Goal: Task Accomplishment & Management: Complete application form

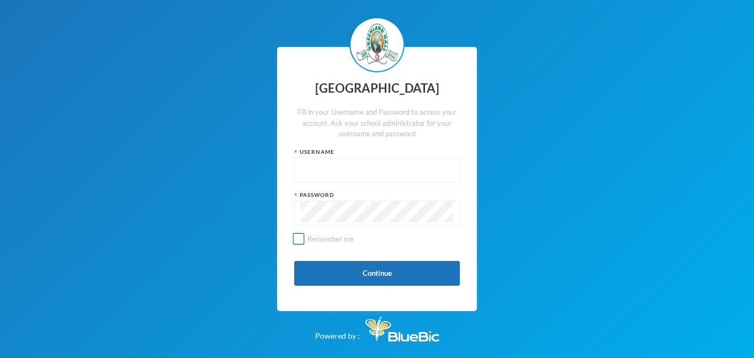
type input "glh25cs32"
click at [297, 239] on input "Remember me" at bounding box center [299, 240] width 12 height 12
checkbox input "true"
click at [395, 271] on button "Continue" at bounding box center [377, 273] width 166 height 25
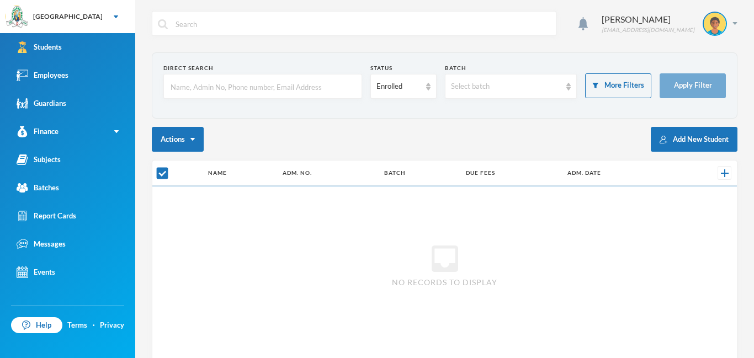
checkbox input "false"
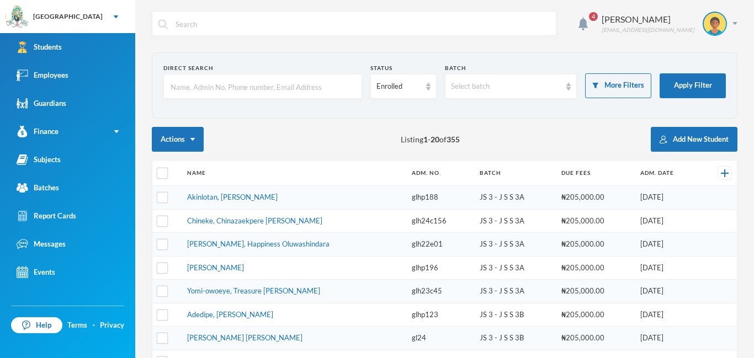
click at [406, 271] on td "glhp196" at bounding box center [440, 268] width 68 height 24
click at [176, 84] on input "text" at bounding box center [262, 87] width 187 height 25
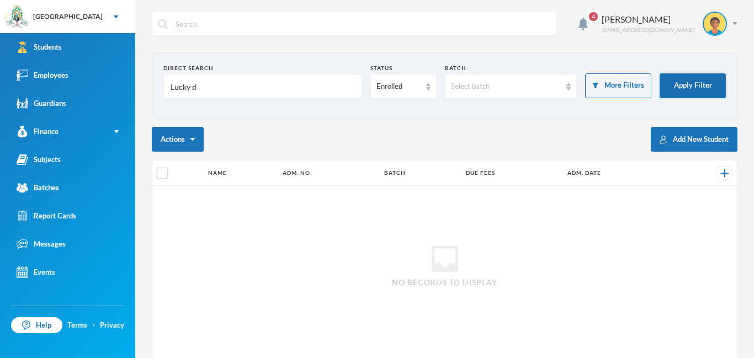
click at [707, 83] on button "Apply Filter" at bounding box center [693, 85] width 66 height 25
click at [706, 87] on button "Apply Filter" at bounding box center [693, 85] width 66 height 25
click at [199, 89] on input "Lucky d" at bounding box center [262, 87] width 187 height 25
click at [703, 87] on button "Apply Filter" at bounding box center [693, 85] width 66 height 25
click at [701, 87] on button "Apply Filter" at bounding box center [693, 85] width 66 height 25
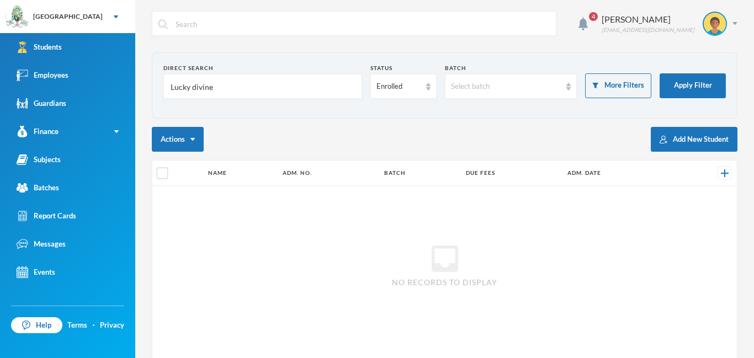
click at [227, 88] on input "Lucky divine" at bounding box center [262, 87] width 187 height 25
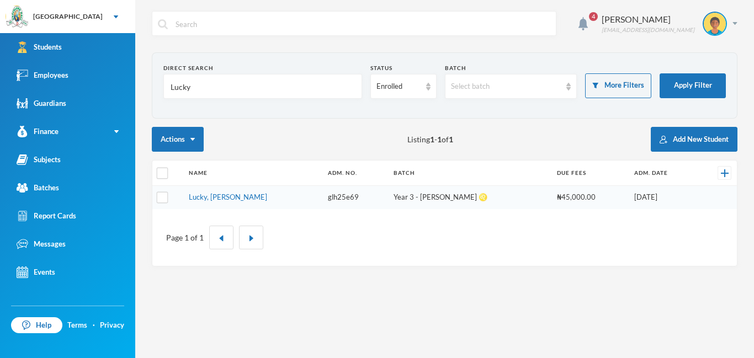
type input "Lucky"
click at [246, 202] on td "Lucky, [PERSON_NAME]" at bounding box center [252, 197] width 139 height 23
click at [246, 199] on link "Lucky, [PERSON_NAME]" at bounding box center [228, 197] width 78 height 9
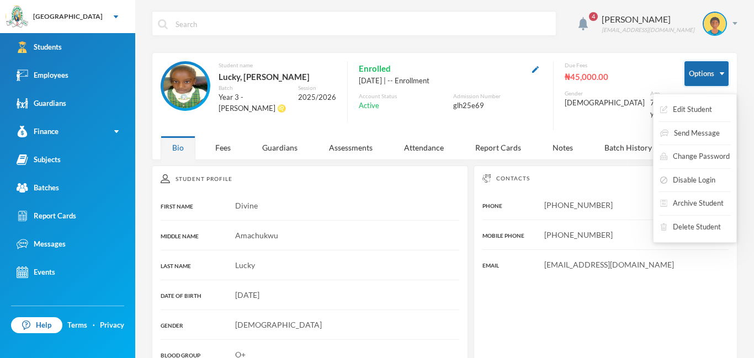
click at [720, 73] on img "button" at bounding box center [722, 73] width 4 height 3
click at [693, 103] on button "Edit Student" at bounding box center [686, 110] width 54 height 20
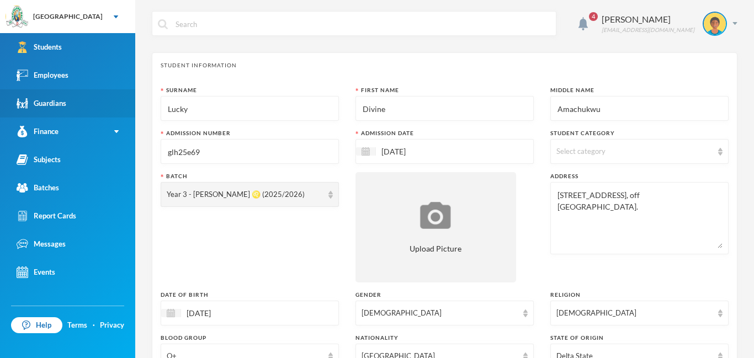
click at [36, 108] on div "Guardians" at bounding box center [42, 104] width 50 height 12
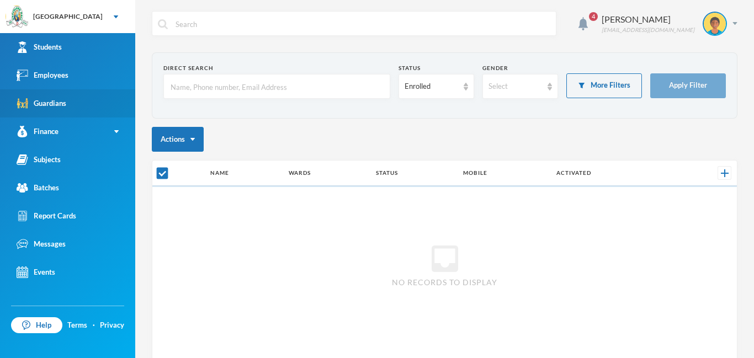
click at [36, 108] on div "Guardians" at bounding box center [42, 104] width 50 height 12
checkbox input "false"
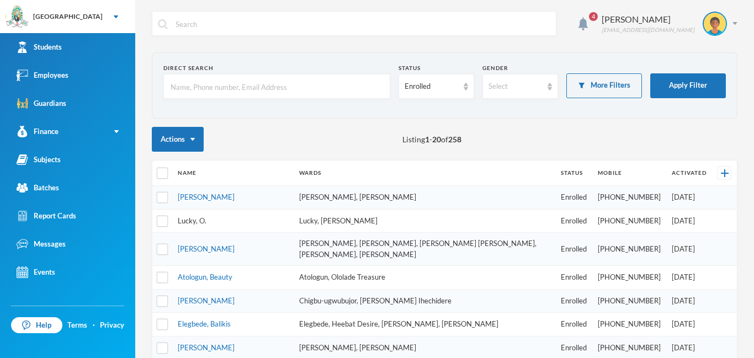
click at [192, 217] on link "Lucky, O." at bounding box center [192, 220] width 29 height 9
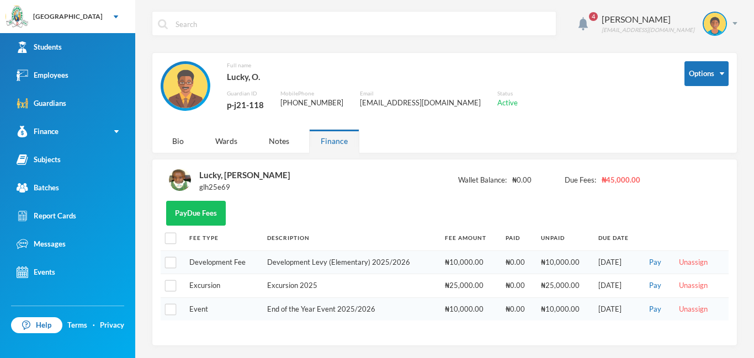
click at [229, 106] on div "p-j21-118" at bounding box center [245, 105] width 37 height 14
click at [354, 100] on div "Full name [PERSON_NAME] Guardian ID p-j21-118 Mobile Phone [PHONE_NUMBER] Email…" at bounding box center [414, 92] width 507 height 62
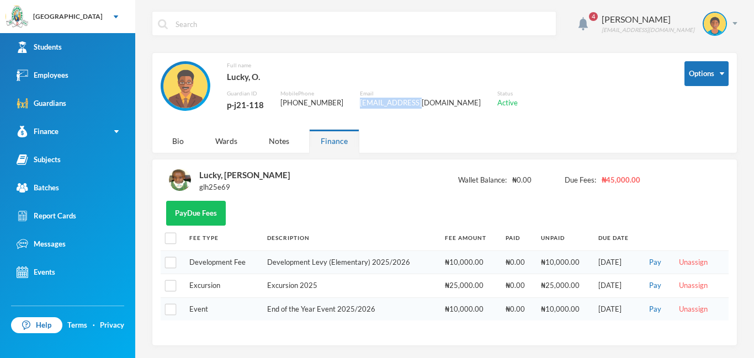
click at [354, 100] on div "Full name [PERSON_NAME] Guardian ID p-j21-118 Mobile Phone [PHONE_NUMBER] Email…" at bounding box center [414, 92] width 507 height 62
copy div "[EMAIL_ADDRESS][DOMAIN_NAME]"
click at [166, 142] on div "Bio" at bounding box center [178, 141] width 35 height 24
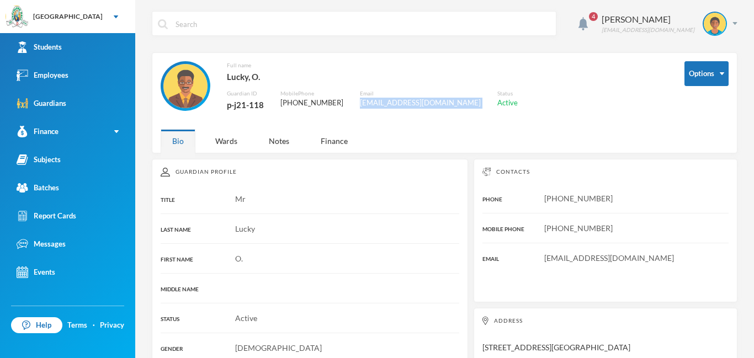
scroll to position [45, 0]
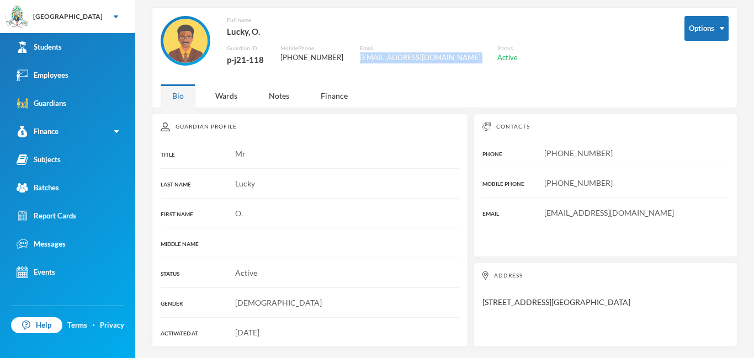
click at [439, 60] on div "[EMAIL_ADDRESS][DOMAIN_NAME]" at bounding box center [420, 57] width 121 height 11
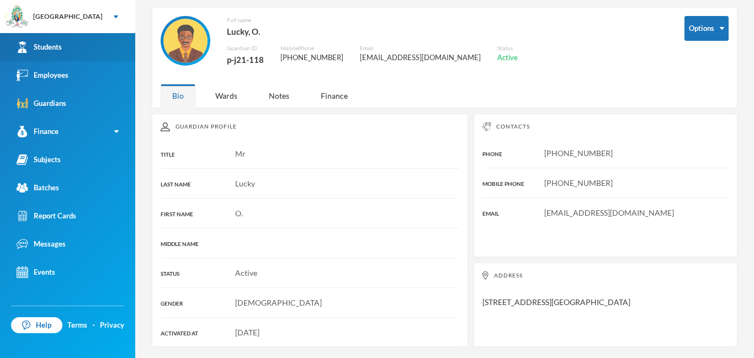
click at [40, 55] on link "Students" at bounding box center [67, 47] width 135 height 28
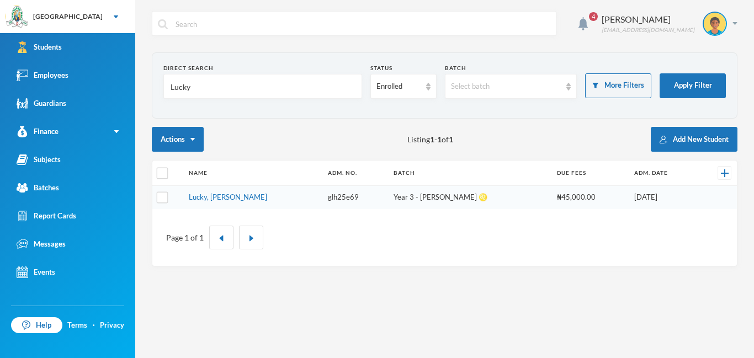
click at [253, 203] on td "Lucky, [PERSON_NAME]" at bounding box center [252, 197] width 139 height 23
click at [253, 200] on link "Lucky, [PERSON_NAME]" at bounding box center [228, 197] width 78 height 9
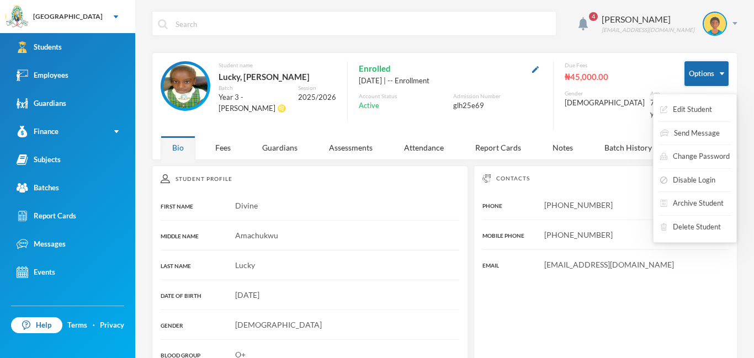
click at [726, 73] on button "Options" at bounding box center [707, 73] width 44 height 25
click at [683, 105] on button "Edit Student" at bounding box center [686, 110] width 54 height 20
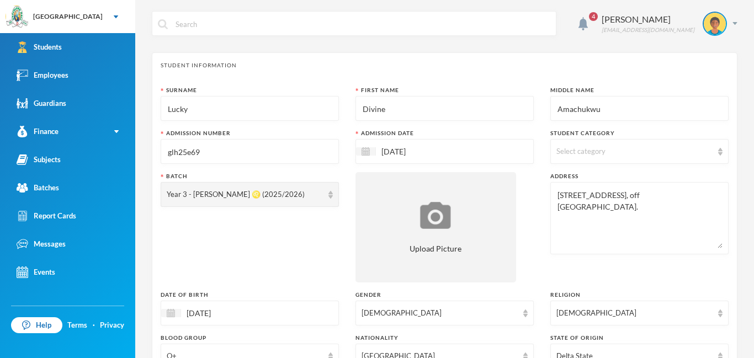
click at [202, 109] on input "Lucky" at bounding box center [250, 109] width 166 height 25
type input "L"
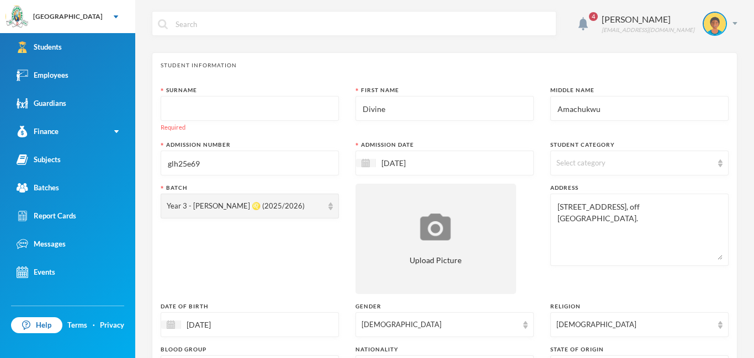
type input "b"
type input "v"
click at [183, 103] on input "text" at bounding box center [250, 109] width 166 height 25
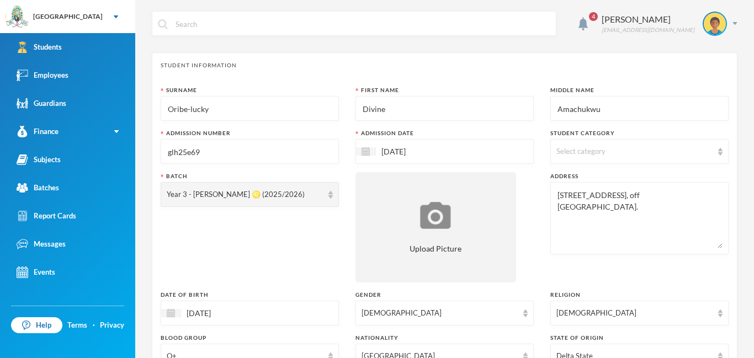
click at [194, 110] on input "Oribe-lucky" at bounding box center [250, 109] width 166 height 25
click at [197, 110] on input "Oribe-lucky" at bounding box center [250, 109] width 166 height 25
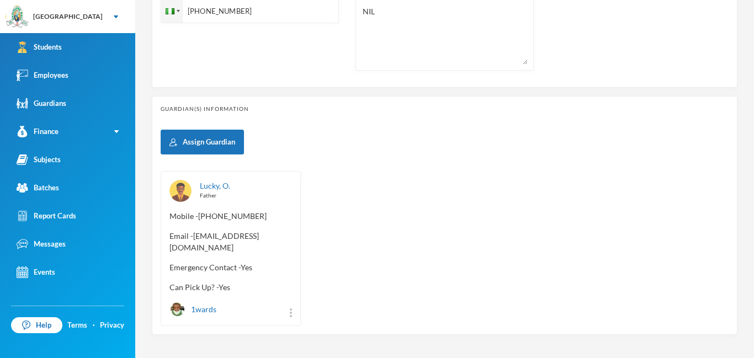
scroll to position [478, 0]
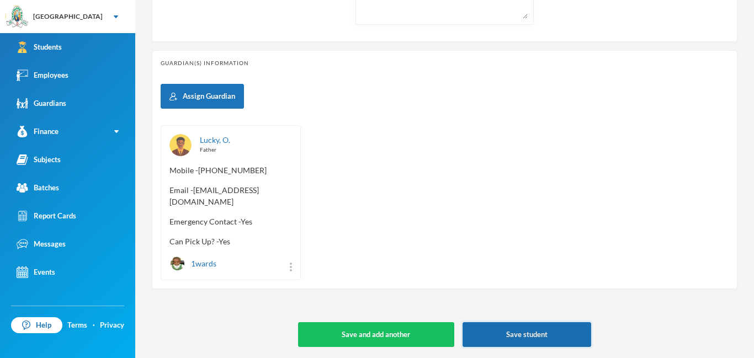
type input "Oribe-Lucky"
click at [542, 332] on button "Save student" at bounding box center [527, 334] width 129 height 25
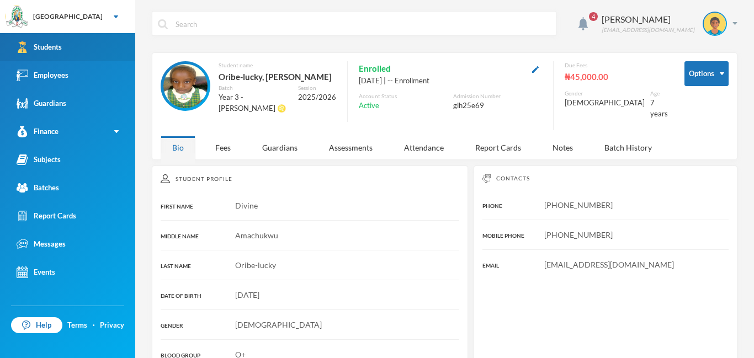
click at [103, 54] on link "Students" at bounding box center [67, 47] width 135 height 28
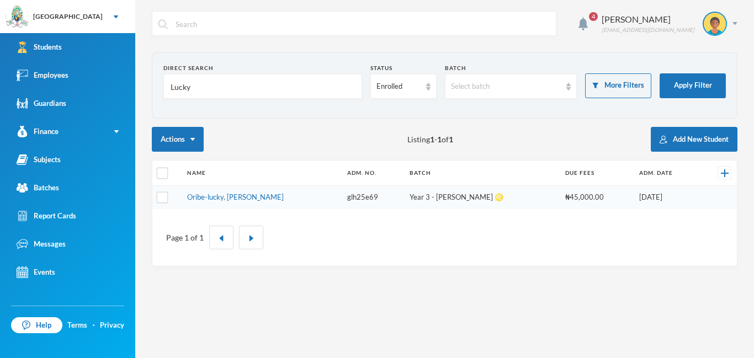
click at [257, 79] on input "Lucky" at bounding box center [262, 87] width 187 height 25
click at [202, 89] on input "Lucky" at bounding box center [262, 87] width 187 height 25
type input "L"
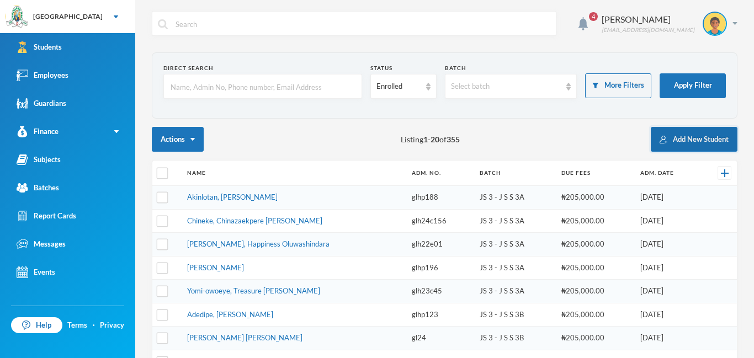
click at [691, 140] on button "Add New Student" at bounding box center [694, 139] width 87 height 25
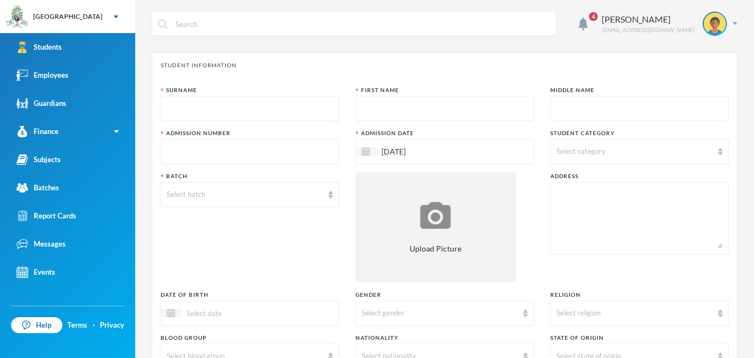
click at [172, 107] on input "text" at bounding box center [250, 109] width 166 height 25
click at [170, 95] on div "Surname" at bounding box center [250, 103] width 178 height 35
click at [169, 109] on input "text" at bounding box center [250, 109] width 166 height 25
type input "Agu"
click at [367, 108] on input "text" at bounding box center [445, 109] width 166 height 25
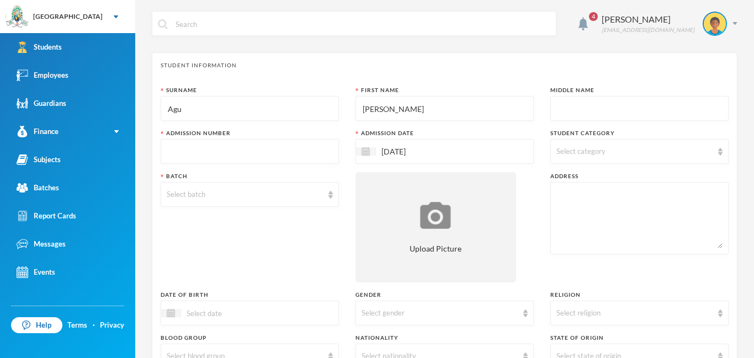
type input "[PERSON_NAME]"
click at [561, 109] on input "text" at bounding box center [639, 109] width 166 height 25
type input "Chukwuebuka"
click at [272, 145] on input "text" at bounding box center [250, 152] width 166 height 25
type input "glh25e70"
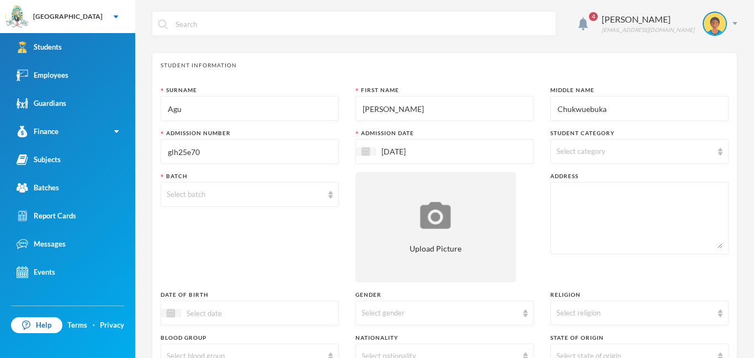
click at [724, 153] on div "Select category" at bounding box center [639, 151] width 178 height 25
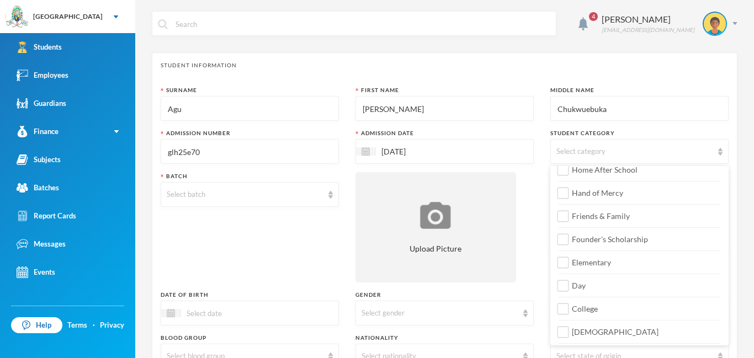
scroll to position [126, 0]
click at [567, 262] on input "Day" at bounding box center [564, 263] width 12 height 12
checkbox input "true"
click at [565, 235] on input "Elementary" at bounding box center [564, 240] width 12 height 12
checkbox input "true"
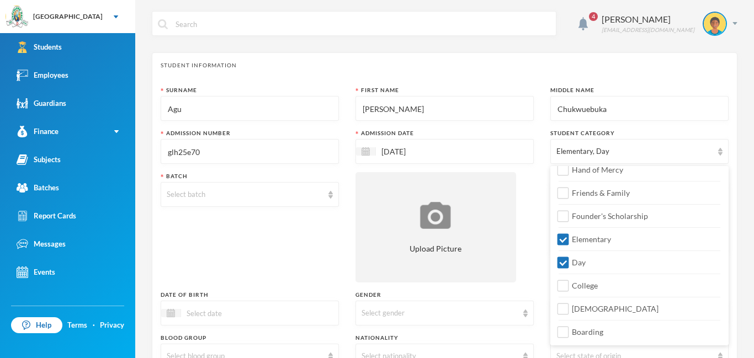
click at [530, 200] on div "Surname Agu First Name [PERSON_NAME] Middle Name Chukwuebuka Admission Number g…" at bounding box center [445, 298] width 568 height 425
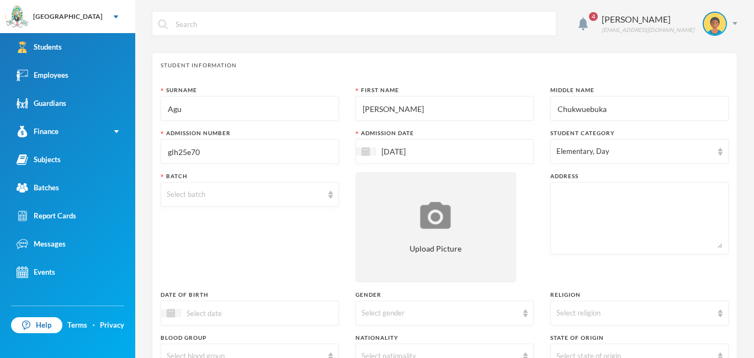
click at [340, 193] on div "Surname Agu First Name [PERSON_NAME] Middle Name Chukwuebuka Admission Number g…" at bounding box center [445, 298] width 568 height 425
click at [327, 197] on div "Select batch" at bounding box center [250, 194] width 178 height 25
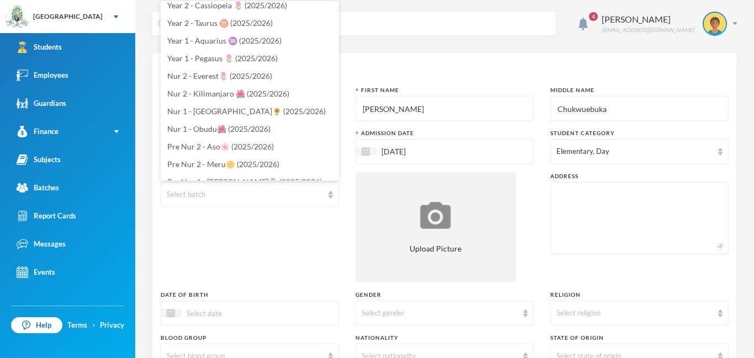
scroll to position [337, 0]
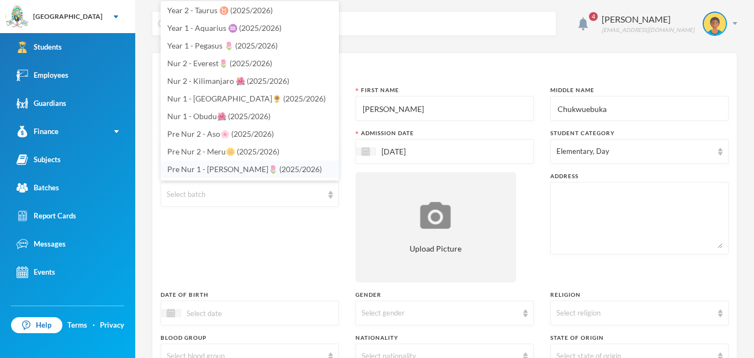
click at [198, 165] on span "Pre Nur 1 - [PERSON_NAME]🌷 (2025/2026)" at bounding box center [244, 169] width 155 height 9
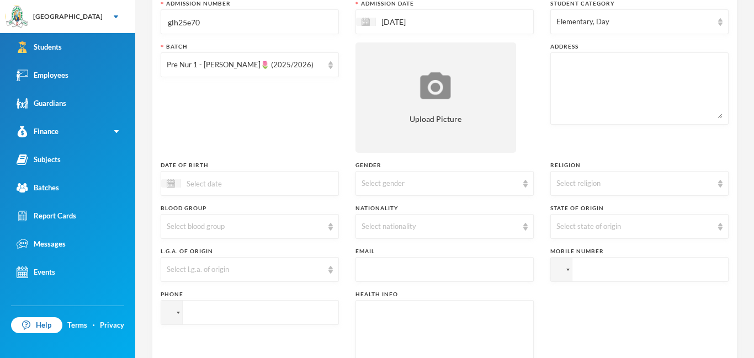
scroll to position [157, 0]
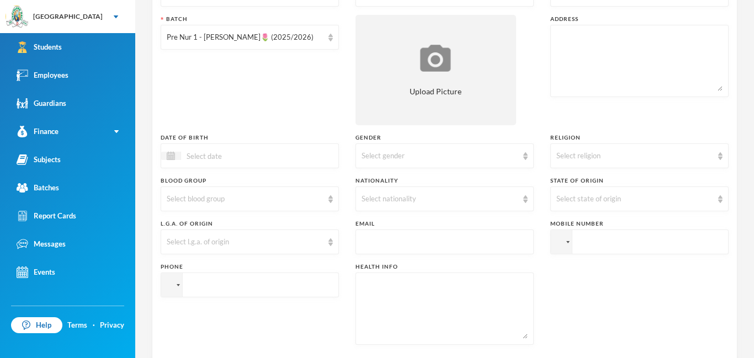
click at [196, 160] on input at bounding box center [227, 156] width 93 height 13
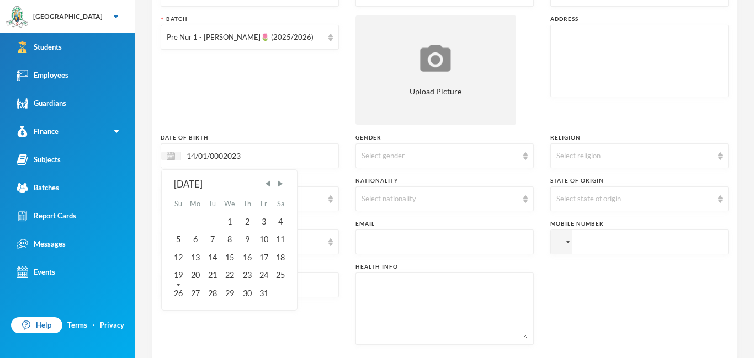
click at [224, 156] on input "14/01/0002023" at bounding box center [227, 156] width 93 height 13
type input "[DATE]"
click at [526, 156] on img at bounding box center [525, 156] width 4 height 8
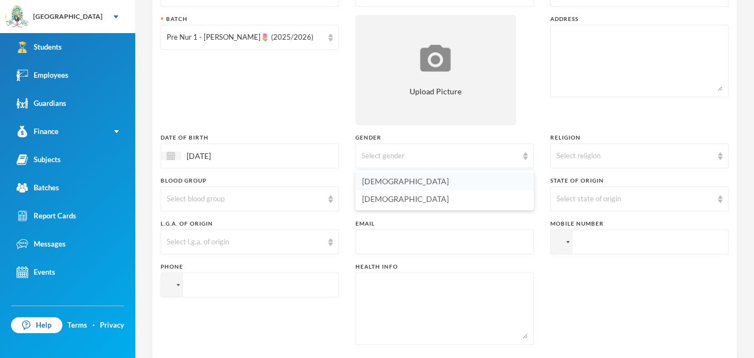
click at [374, 181] on span "[DEMOGRAPHIC_DATA]" at bounding box center [405, 181] width 87 height 9
click at [723, 156] on div "Select religion" at bounding box center [639, 156] width 178 height 25
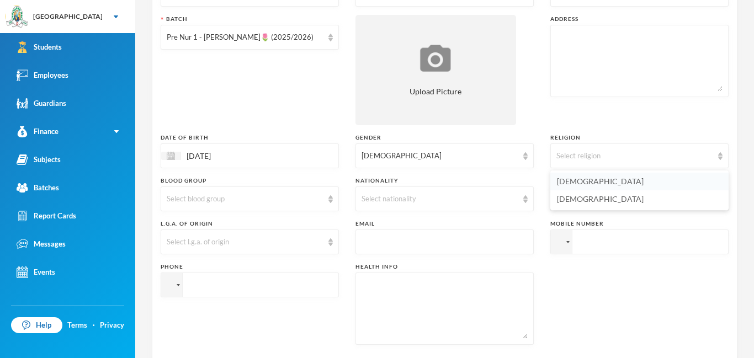
click at [589, 183] on span "[DEMOGRAPHIC_DATA]" at bounding box center [600, 181] width 87 height 9
click at [524, 202] on img at bounding box center [525, 199] width 4 height 8
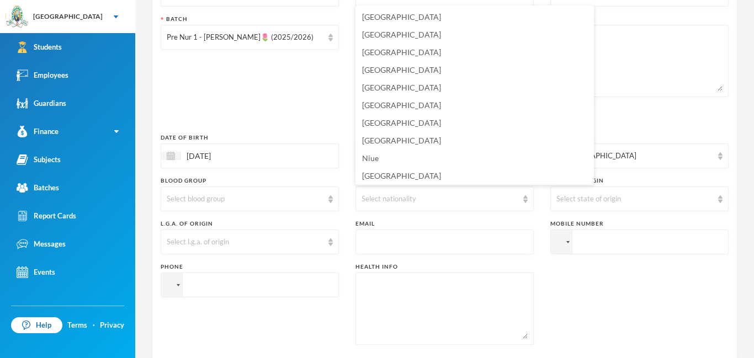
scroll to position [2685, 0]
click at [380, 135] on span "[GEOGRAPHIC_DATA]" at bounding box center [401, 139] width 79 height 9
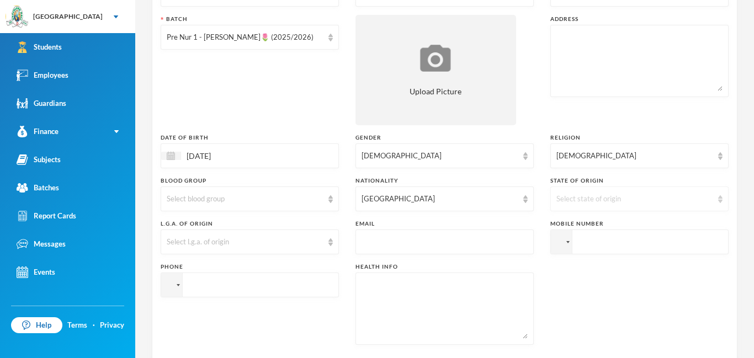
click at [721, 200] on img at bounding box center [720, 199] width 4 height 8
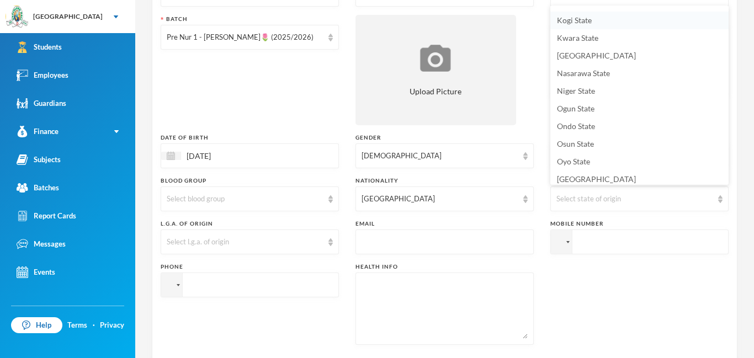
scroll to position [387, 0]
click at [570, 105] on span "Ogun State" at bounding box center [576, 106] width 38 height 9
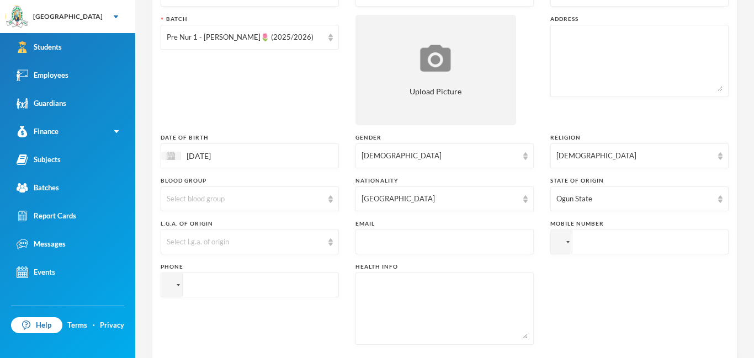
click at [369, 239] on input "text" at bounding box center [445, 242] width 166 height 25
type input "[EMAIL_ADDRESS][DOMAIN_NAME]"
click at [585, 246] on input "tel" at bounding box center [639, 242] width 178 height 25
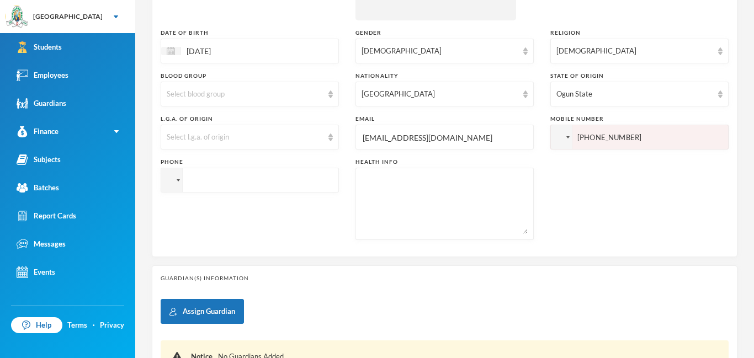
scroll to position [264, 0]
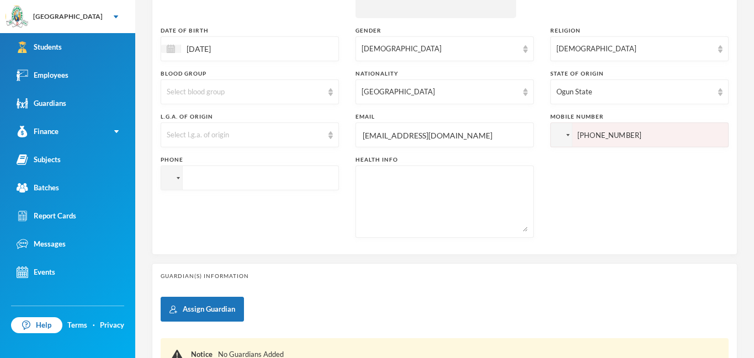
click at [199, 177] on input "tel" at bounding box center [250, 178] width 178 height 25
click at [586, 136] on input "[PHONE_NUMBER]" at bounding box center [639, 135] width 178 height 25
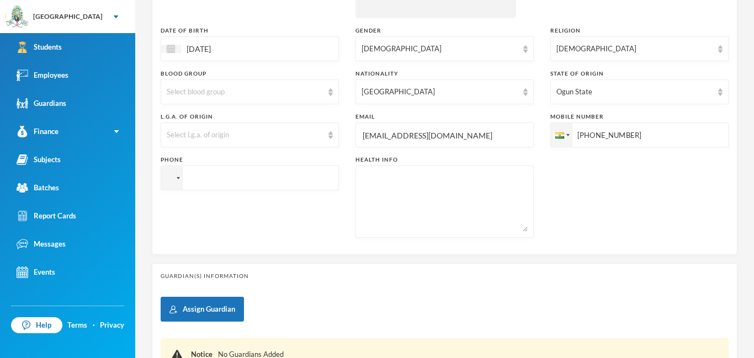
click at [644, 136] on input "[PHONE_NUMBER]" at bounding box center [639, 135] width 178 height 25
type input "[PHONE_NUMBER]"
click at [190, 183] on input "tel" at bounding box center [250, 178] width 178 height 25
type input "[PHONE_NUMBER]"
click at [388, 182] on textarea at bounding box center [445, 202] width 166 height 60
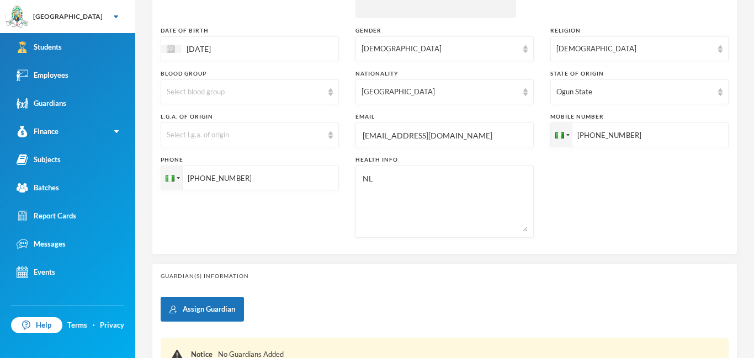
click at [369, 181] on textarea "NL" at bounding box center [445, 202] width 166 height 60
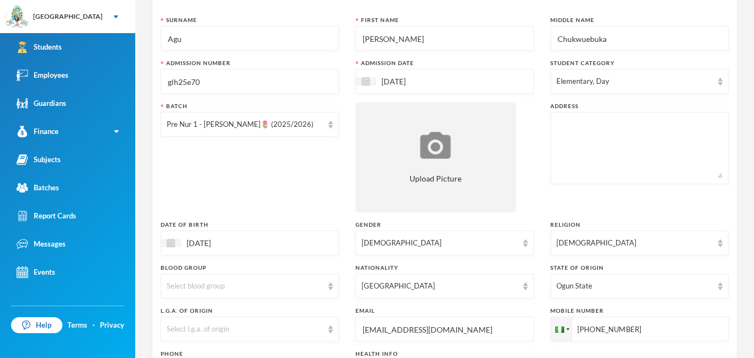
scroll to position [0, 0]
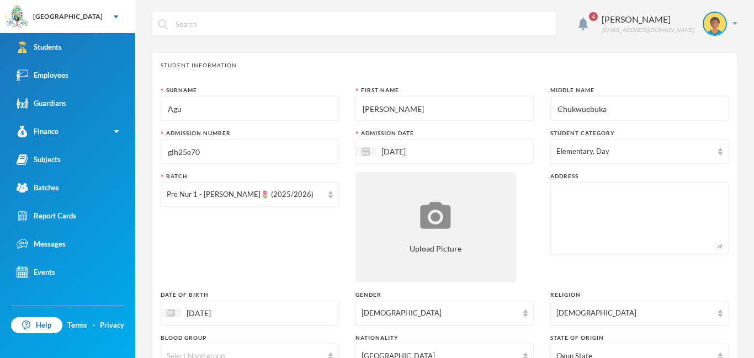
type textarea "NIL"
click at [331, 204] on div "Pre Nur 1 - [PERSON_NAME]🌷 (2025/2026)" at bounding box center [250, 194] width 178 height 25
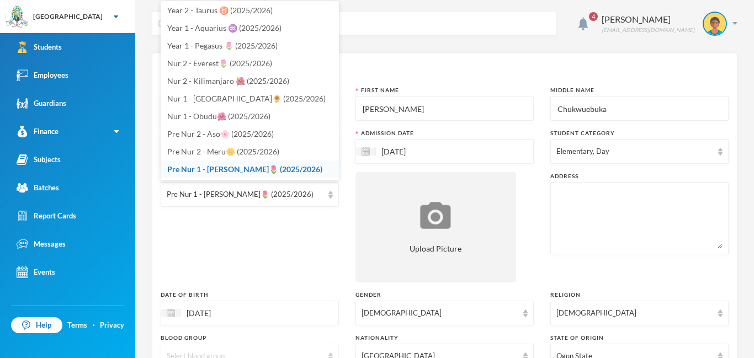
click at [259, 347] on div "Select blood group" at bounding box center [250, 356] width 178 height 25
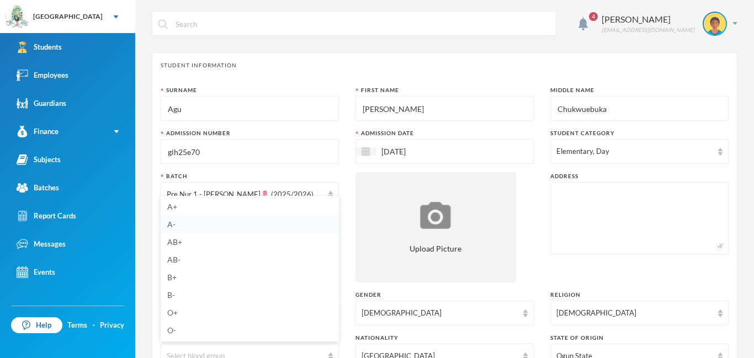
click at [316, 226] on li "A-" at bounding box center [250, 225] width 178 height 18
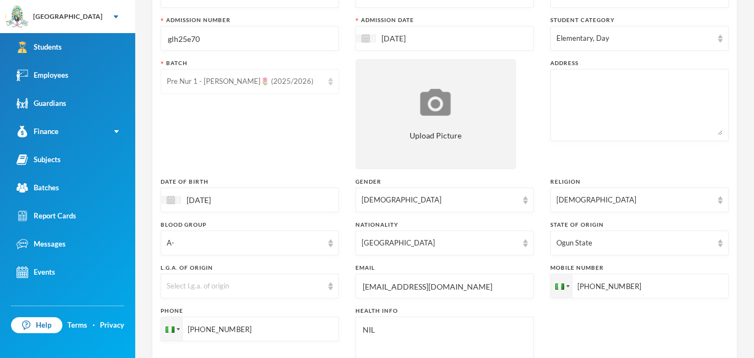
scroll to position [115, 0]
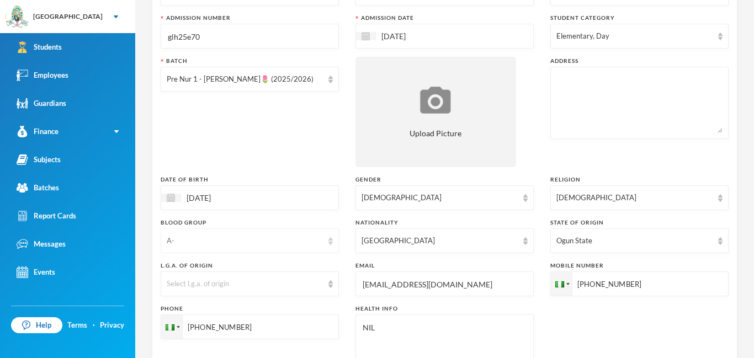
click at [327, 238] on div "A-" at bounding box center [250, 241] width 178 height 25
click at [179, 194] on li "O+" at bounding box center [250, 198] width 178 height 18
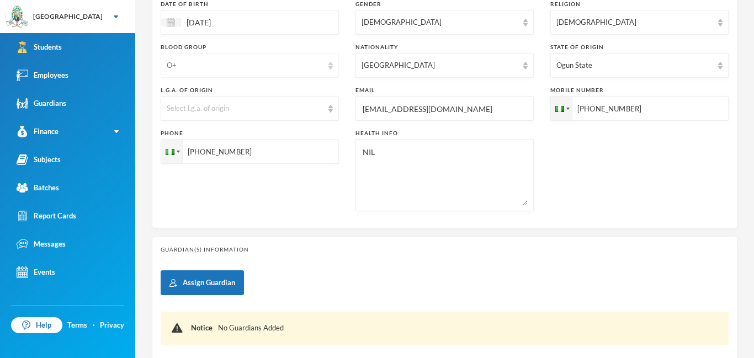
scroll to position [290, 0]
click at [724, 68] on div "Ogun State" at bounding box center [639, 66] width 178 height 25
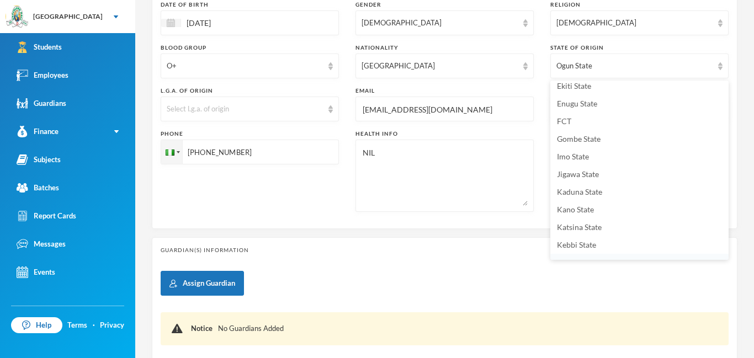
scroll to position [217, 0]
click at [577, 157] on span "Imo State" at bounding box center [573, 156] width 32 height 9
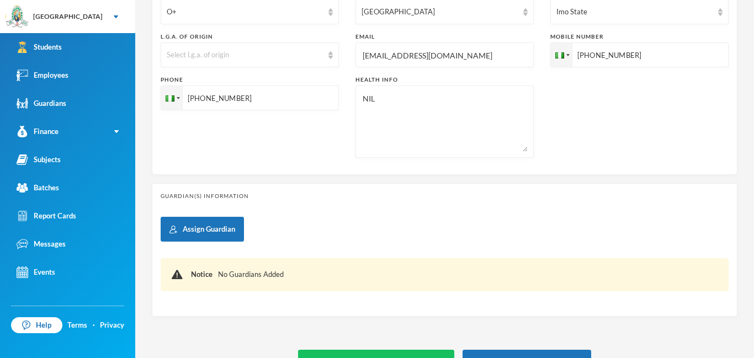
scroll to position [372, 0]
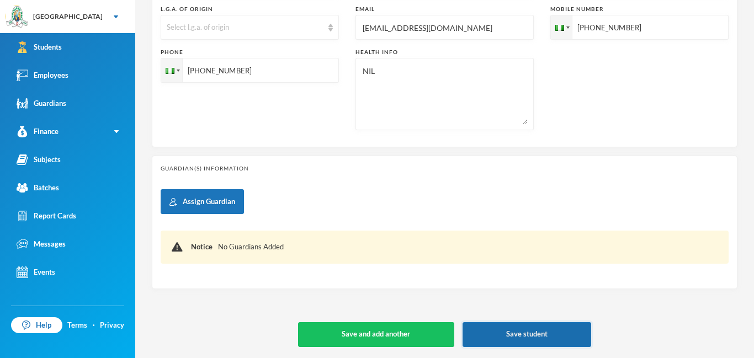
click at [518, 331] on button "Save student" at bounding box center [527, 334] width 129 height 25
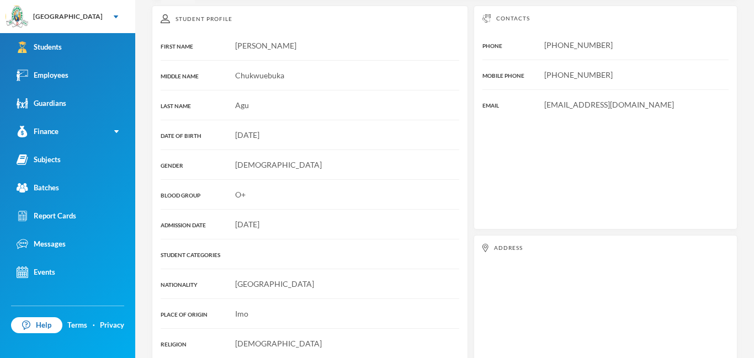
scroll to position [164, 0]
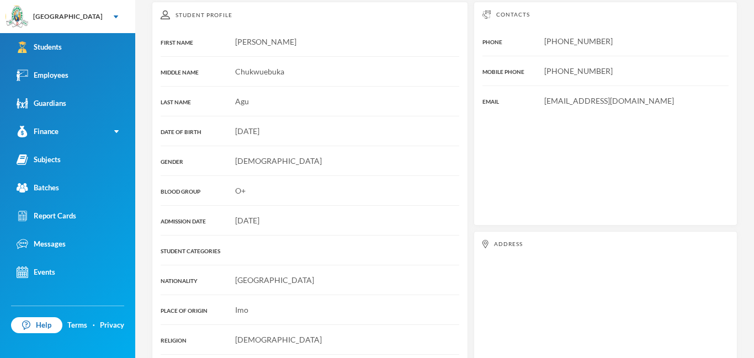
click at [349, 200] on div "Student Profile FIRST NAME [PERSON_NAME] MIDDLE NAME [PERSON_NAME] LAST NAME Ag…" at bounding box center [310, 193] width 316 height 383
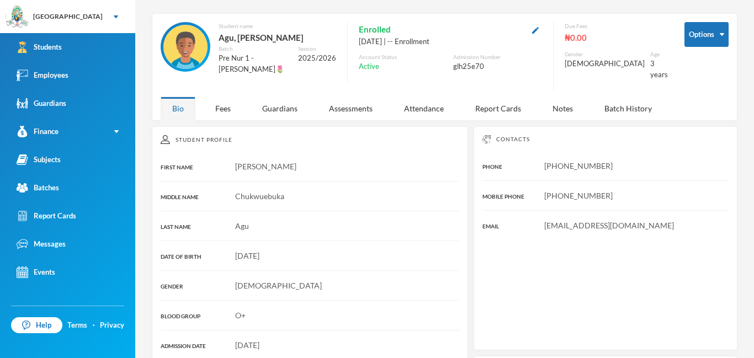
scroll to position [0, 0]
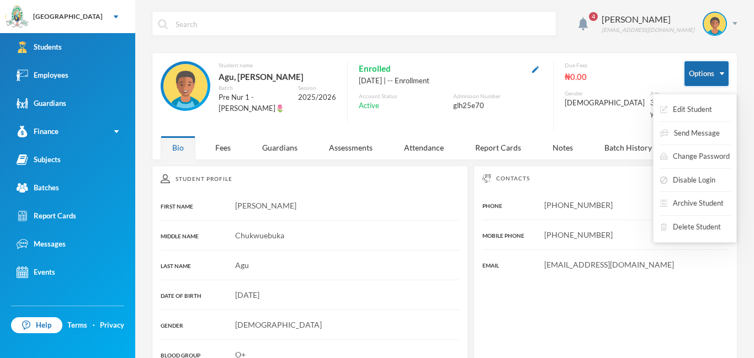
click at [709, 70] on button "Options" at bounding box center [707, 73] width 44 height 25
click at [696, 107] on button "Edit Student" at bounding box center [686, 110] width 54 height 20
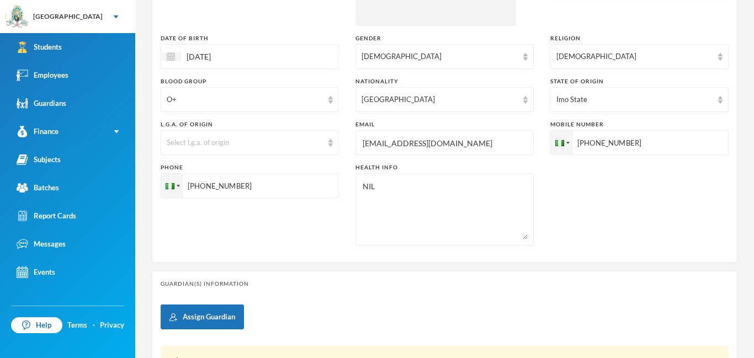
scroll to position [287, 0]
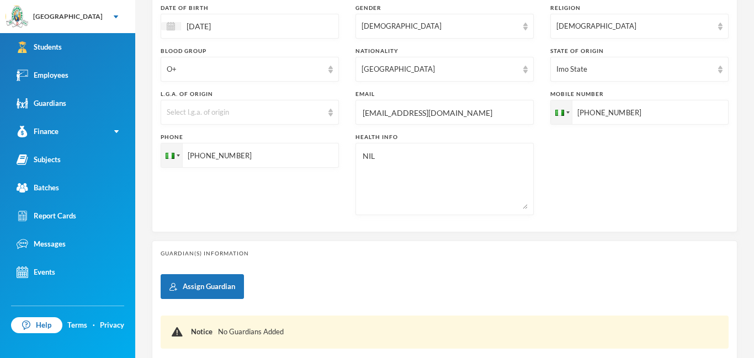
click at [463, 112] on input "[EMAIL_ADDRESS][DOMAIN_NAME]" at bounding box center [445, 112] width 166 height 25
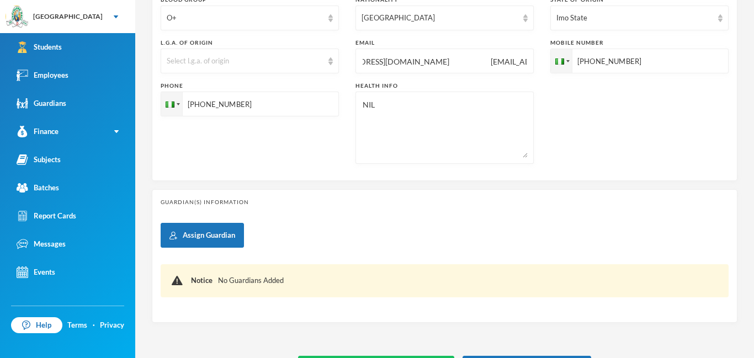
scroll to position [372, 0]
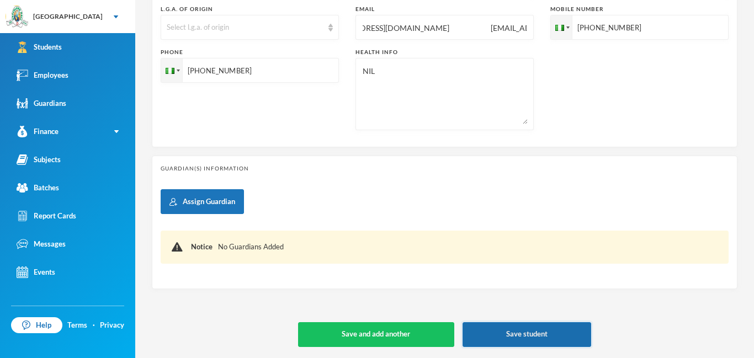
click at [528, 323] on button "Save student" at bounding box center [527, 334] width 129 height 25
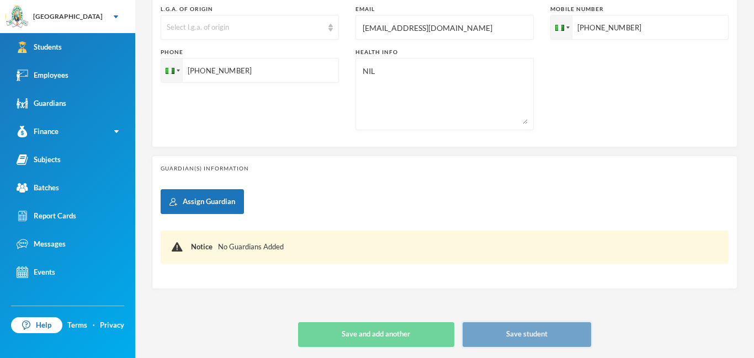
click at [528, 331] on button "Save student" at bounding box center [527, 334] width 129 height 25
click at [528, 333] on button "Save student" at bounding box center [527, 334] width 129 height 25
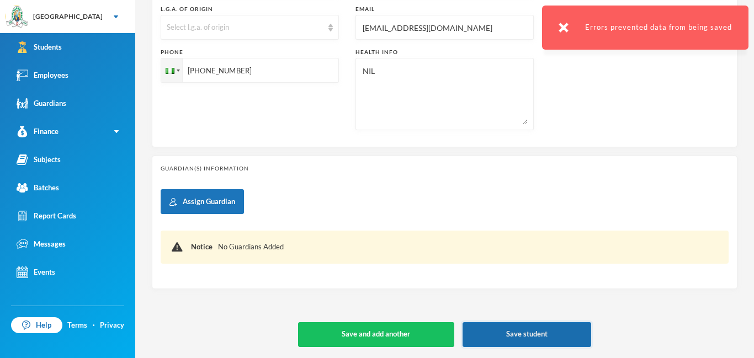
click at [528, 333] on button "Save student" at bounding box center [527, 334] width 129 height 25
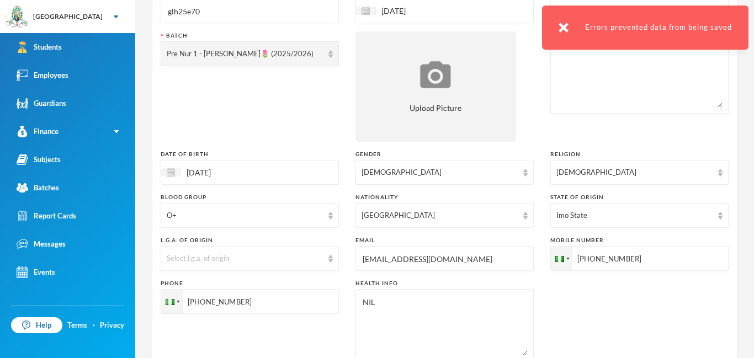
scroll to position [139, 0]
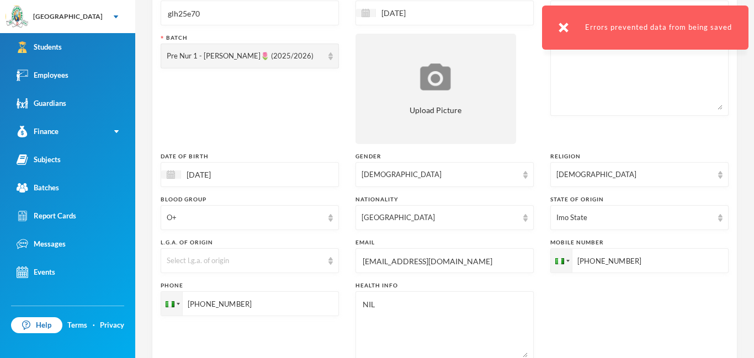
click at [526, 260] on input "[EMAIL_ADDRESS][DOMAIN_NAME] [EMAIL_ADDRESS][DOMAIN_NAME]" at bounding box center [445, 261] width 166 height 25
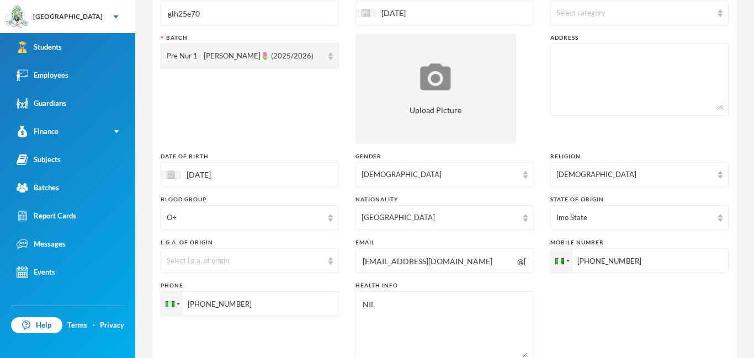
click at [520, 263] on input "[EMAIL_ADDRESS][DOMAIN_NAME] @[DOMAIN_NAME]" at bounding box center [445, 261] width 166 height 25
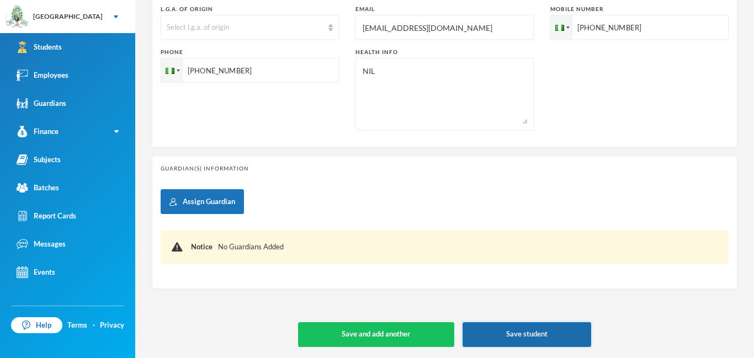
type input "[EMAIL_ADDRESS][DOMAIN_NAME]"
click at [569, 328] on button "Save student" at bounding box center [527, 334] width 129 height 25
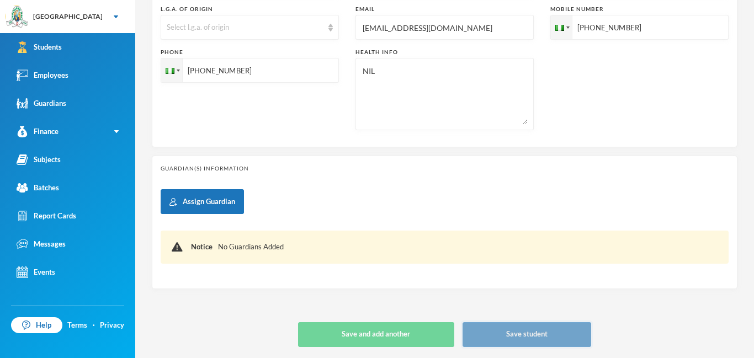
click at [563, 337] on button "Save student" at bounding box center [527, 334] width 129 height 25
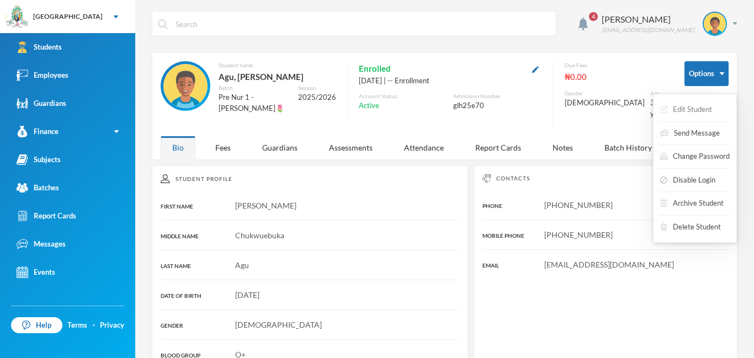
click at [701, 118] on button "Edit Student" at bounding box center [686, 110] width 54 height 20
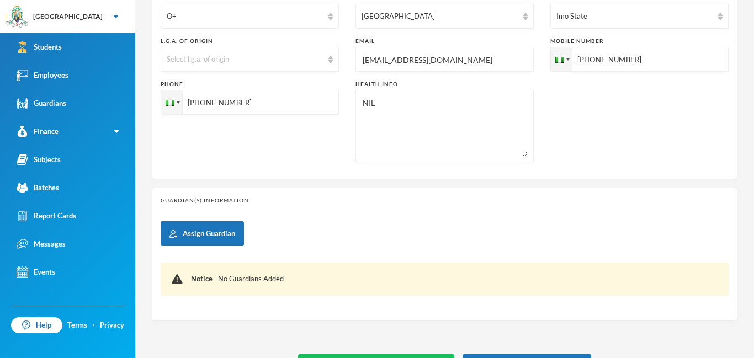
scroll to position [372, 0]
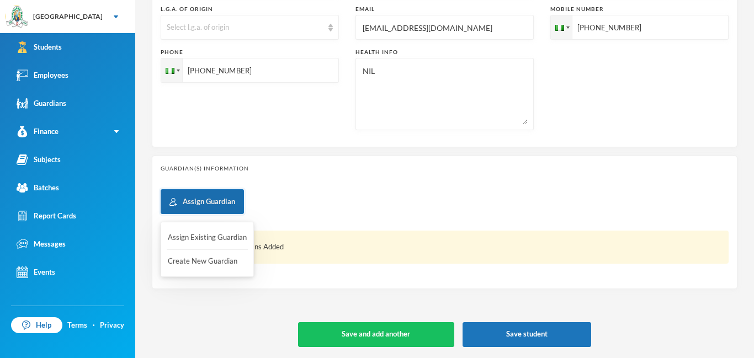
click at [198, 206] on button "Assign Guardian" at bounding box center [202, 201] width 83 height 25
click at [183, 262] on button "Create New Guardian" at bounding box center [207, 262] width 81 height 20
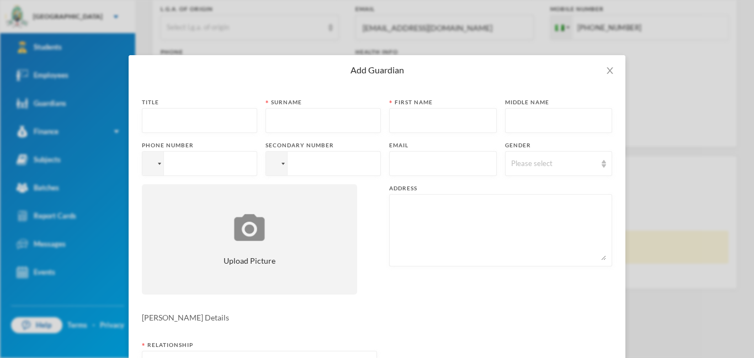
click at [153, 125] on input "text" at bounding box center [199, 121] width 103 height 25
type input "Mrs."
click at [274, 125] on input "text" at bounding box center [323, 121] width 103 height 25
type input "L"
click at [296, 123] on input "[PERSON_NAME]" at bounding box center [323, 121] width 103 height 25
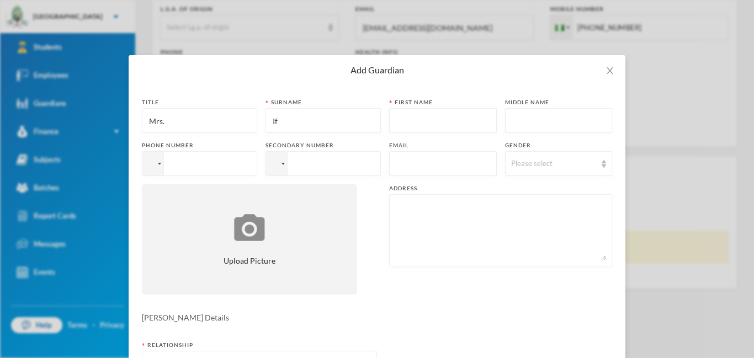
type input "I"
type input "Agu"
click at [409, 114] on input "text" at bounding box center [443, 121] width 96 height 25
type input "[PERSON_NAME]"
click at [174, 163] on input "tel" at bounding box center [199, 163] width 115 height 25
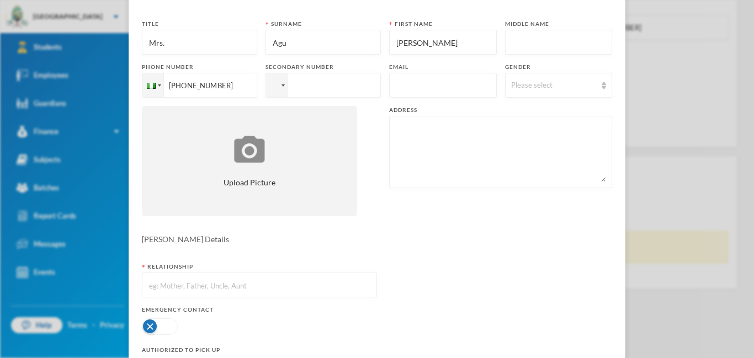
scroll to position [60, 0]
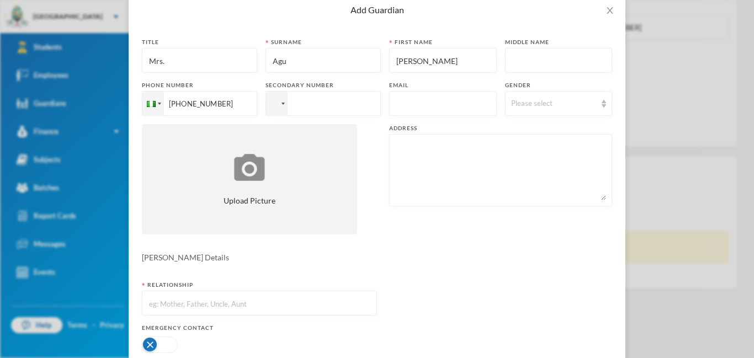
type input "[PHONE_NUMBER]"
click at [303, 99] on input "tel" at bounding box center [323, 103] width 115 height 25
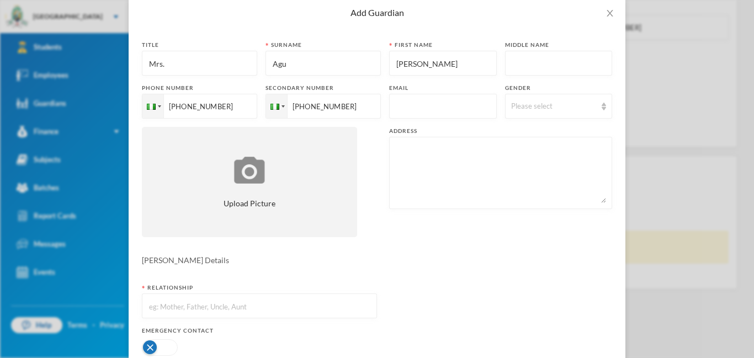
scroll to position [58, 0]
type input "[PHONE_NUMBER]"
click at [396, 112] on input "text" at bounding box center [443, 106] width 96 height 25
type input "[EMAIL_ADDRESS][DOMAIN_NAME]"
click at [605, 105] on img at bounding box center [604, 106] width 4 height 8
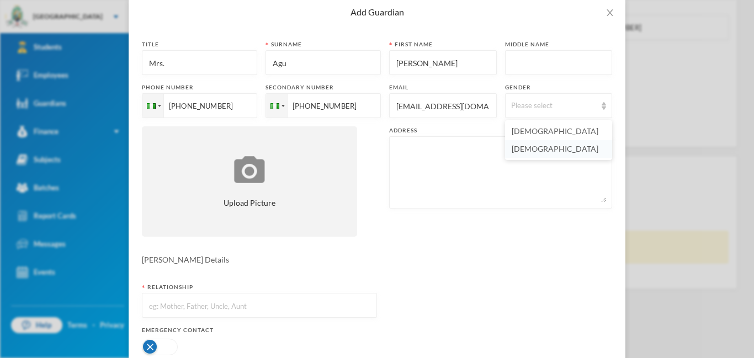
click at [517, 153] on li "[DEMOGRAPHIC_DATA]" at bounding box center [558, 149] width 107 height 18
click at [408, 148] on textarea at bounding box center [500, 172] width 211 height 60
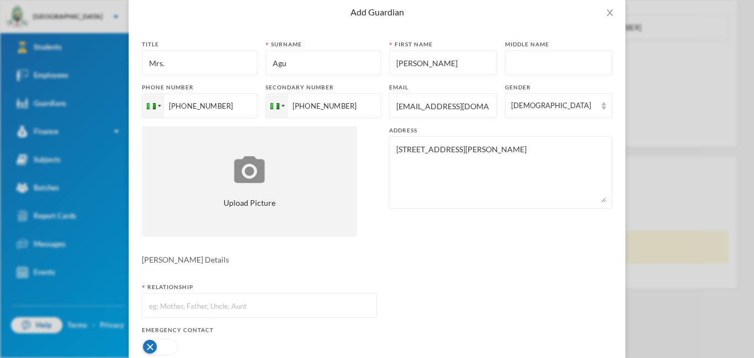
type textarea "[STREET_ADDRESS][PERSON_NAME]"
click at [173, 296] on input "text" at bounding box center [259, 306] width 223 height 25
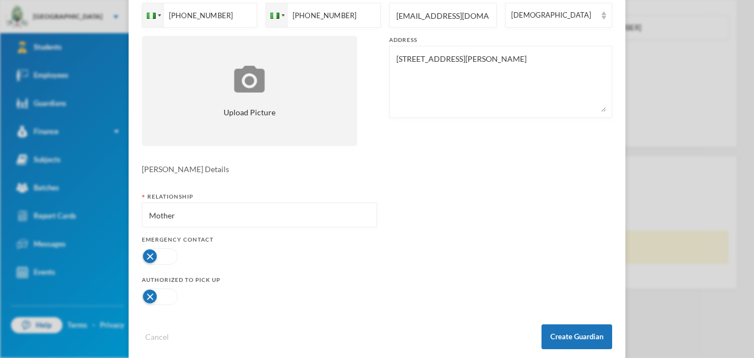
scroll to position [166, 0]
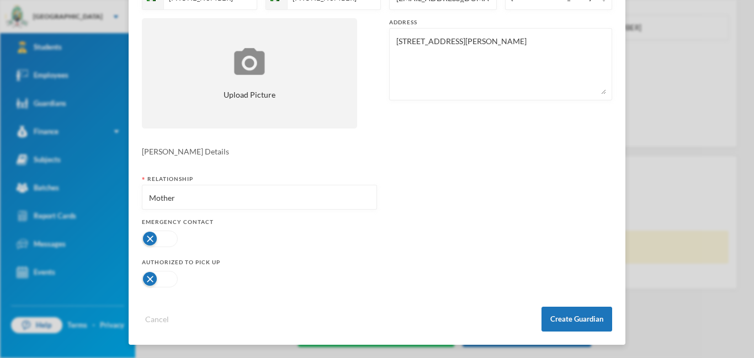
type input "Mother"
click at [199, 232] on div at bounding box center [259, 239] width 235 height 22
click at [176, 237] on button "button" at bounding box center [160, 239] width 36 height 17
click at [168, 278] on button "button" at bounding box center [160, 279] width 36 height 17
click at [572, 314] on button "Create Guardian" at bounding box center [577, 319] width 71 height 25
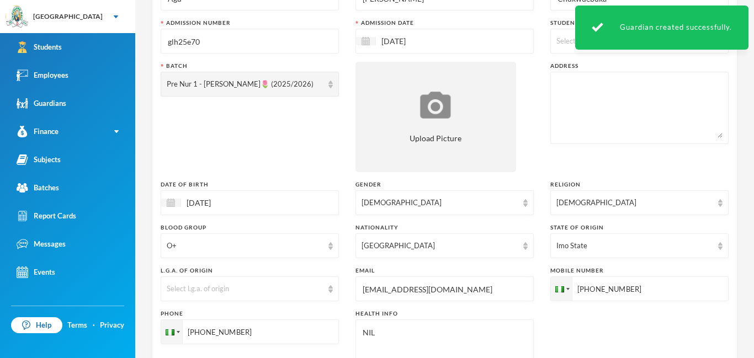
scroll to position [102, 0]
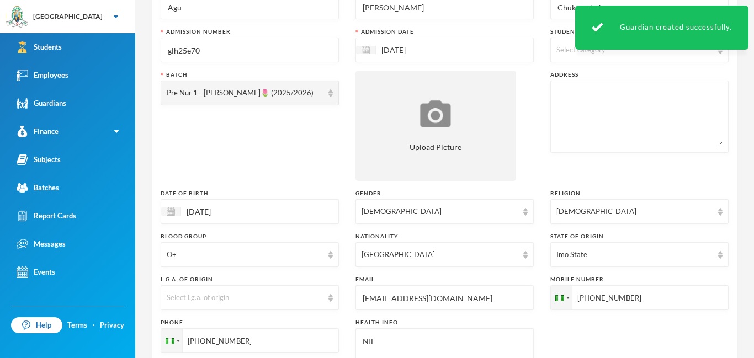
click at [545, 218] on div "Surname Agu First Name [PERSON_NAME] Middle Name Chukwuebuka Admission Number g…" at bounding box center [445, 197] width 568 height 425
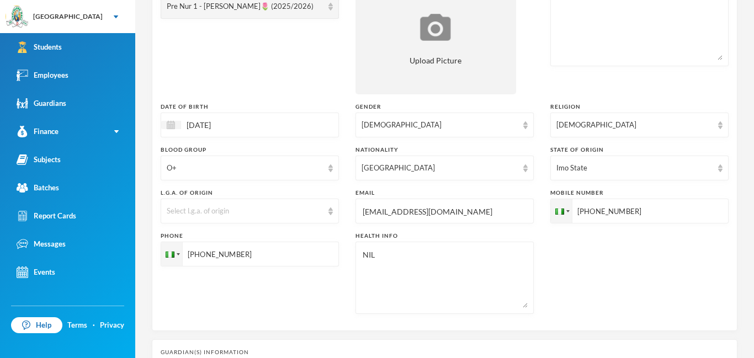
scroll to position [0, 0]
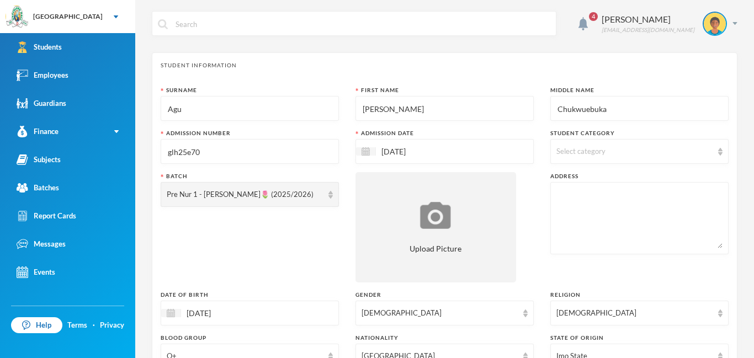
click at [561, 200] on textarea at bounding box center [639, 218] width 166 height 60
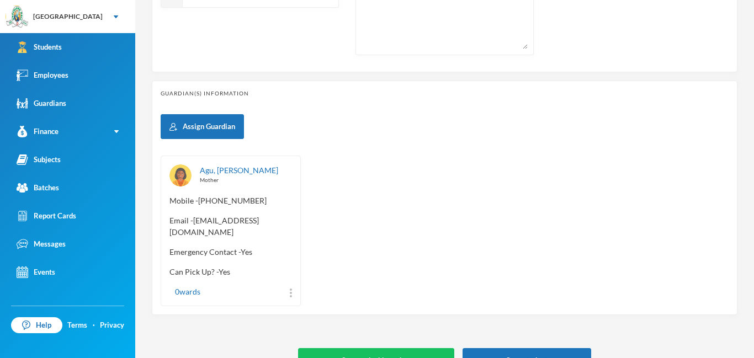
scroll to position [462, 0]
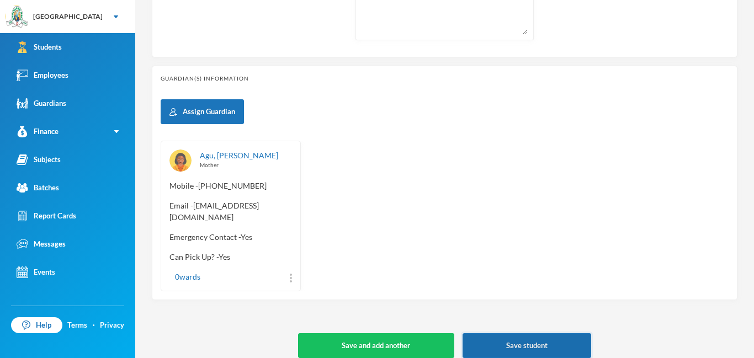
type textarea "[STREET_ADDRESS][PERSON_NAME]"
click at [529, 336] on button "Save student" at bounding box center [527, 345] width 129 height 25
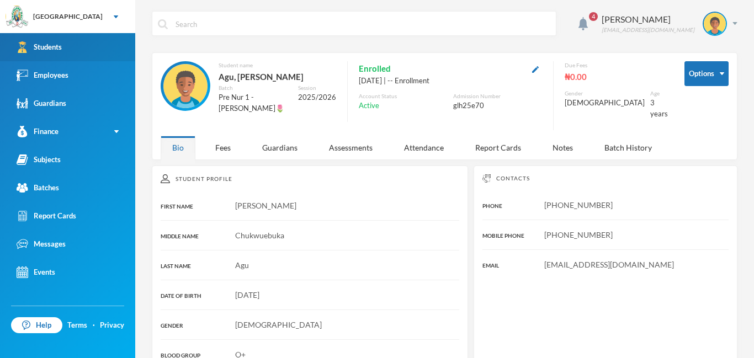
click at [91, 40] on link "Students" at bounding box center [67, 47] width 135 height 28
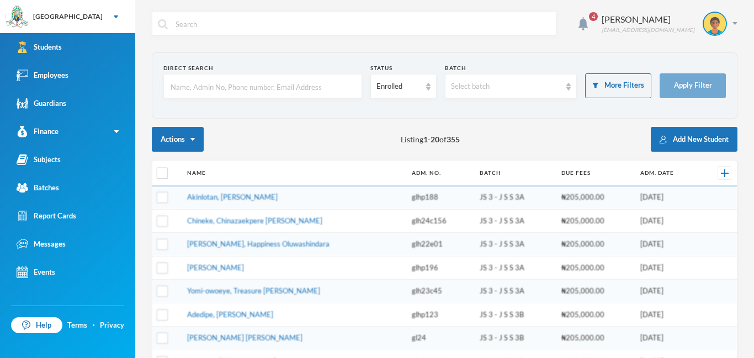
click at [210, 87] on input "text" at bounding box center [262, 87] width 187 height 25
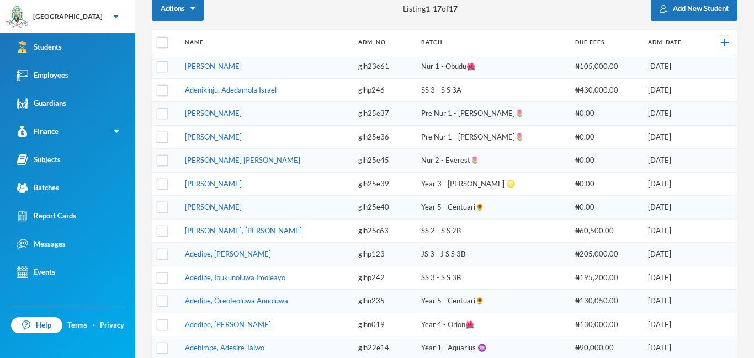
scroll to position [13, 0]
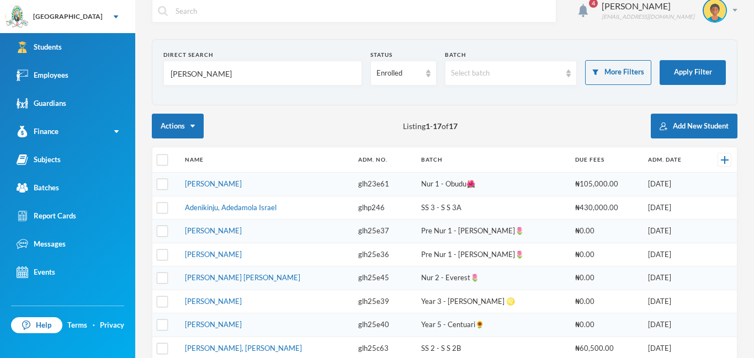
type input "[PERSON_NAME]"
click at [690, 173] on td "[DATE]" at bounding box center [673, 185] width 61 height 24
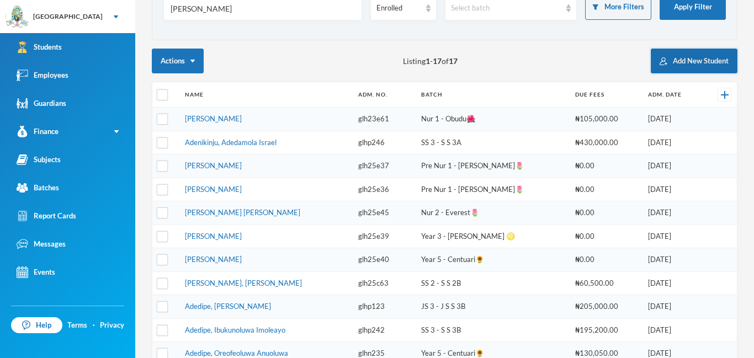
scroll to position [72, 0]
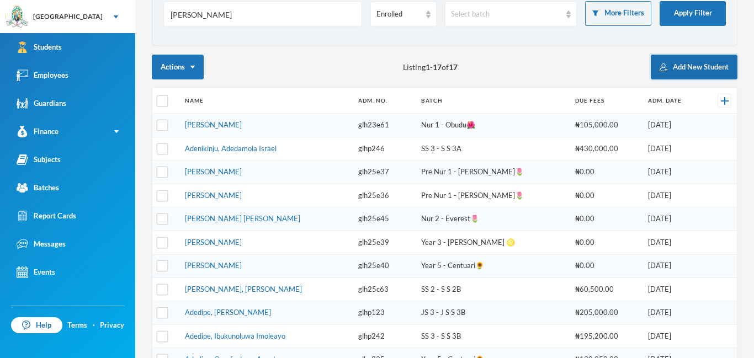
click at [685, 2] on button "Apply Filter" at bounding box center [693, 13] width 66 height 25
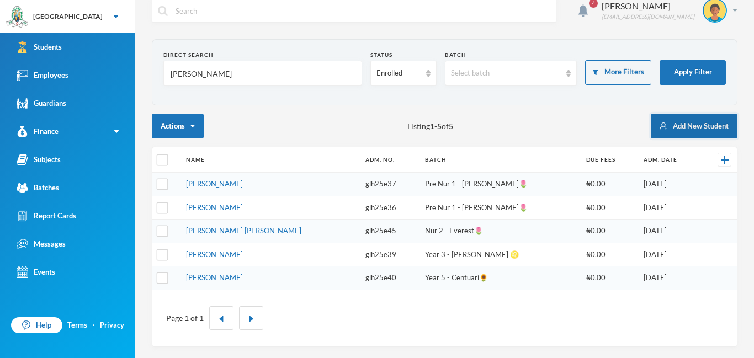
scroll to position [13, 0]
click at [243, 254] on link "[PERSON_NAME]" at bounding box center [214, 254] width 57 height 9
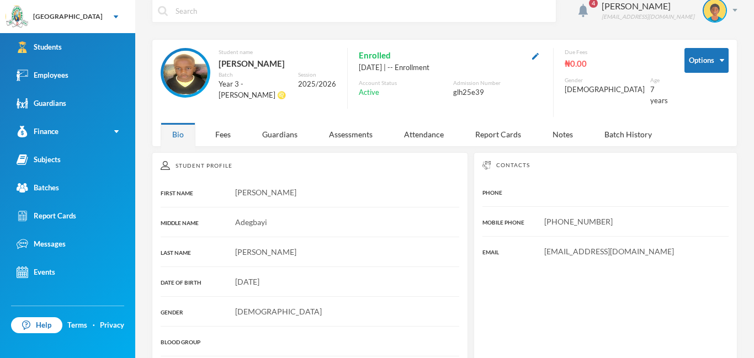
click at [342, 255] on div "Student Profile FIRST NAME [PERSON_NAME] NAME [PERSON_NAME] LAST NAME [PERSON_N…" at bounding box center [310, 343] width 316 height 383
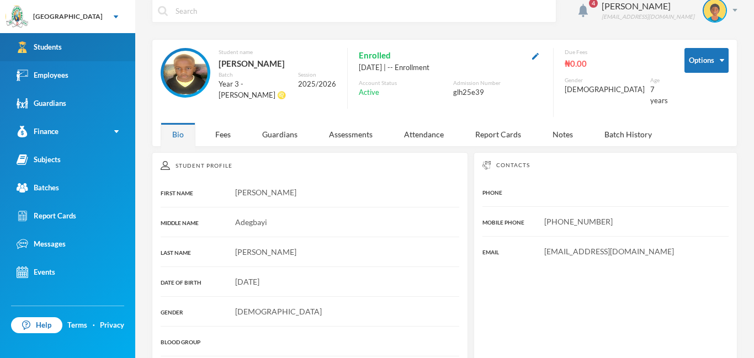
click at [105, 51] on link "Students" at bounding box center [67, 47] width 135 height 28
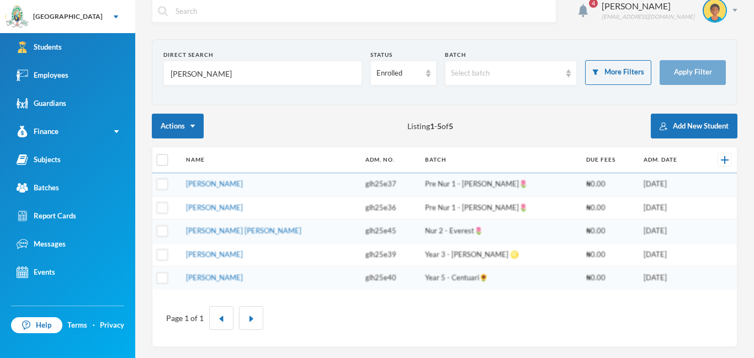
click at [251, 80] on input "[PERSON_NAME]" at bounding box center [262, 73] width 187 height 25
type input "a"
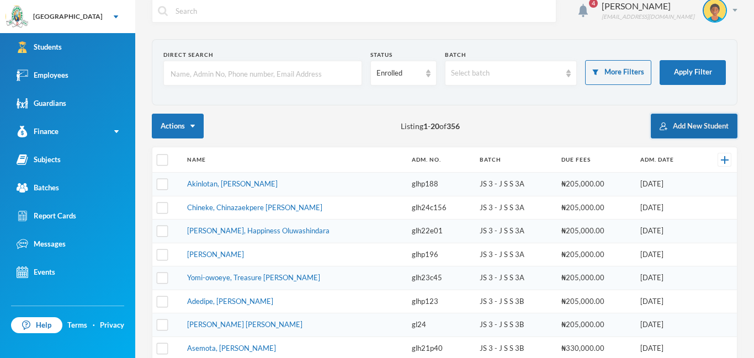
click at [694, 124] on button "Add New Student" at bounding box center [694, 126] width 87 height 25
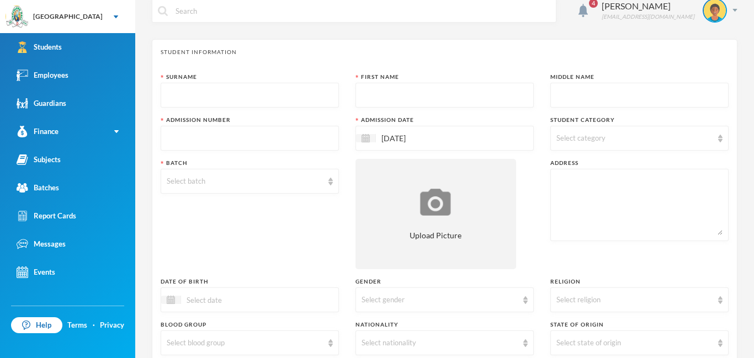
click at [172, 101] on input "text" at bounding box center [250, 95] width 166 height 25
type input "Abidoye"
click at [367, 94] on input "text" at bounding box center [445, 95] width 166 height 25
type input "Oyindamola"
click at [572, 98] on input "text" at bounding box center [639, 95] width 166 height 25
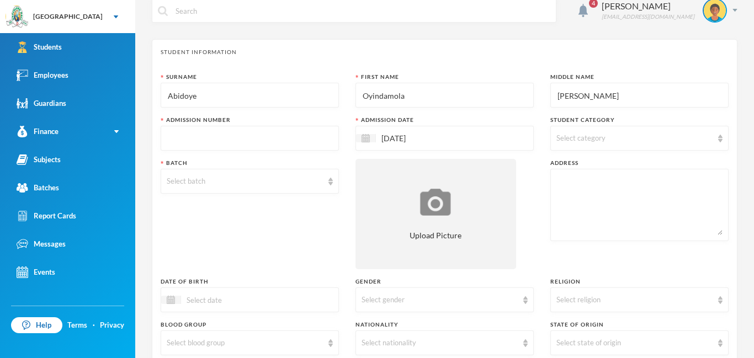
type input "[PERSON_NAME]"
click at [224, 136] on input "text" at bounding box center [250, 138] width 166 height 25
type input "glh25c71"
click at [720, 135] on img at bounding box center [720, 139] width 4 height 8
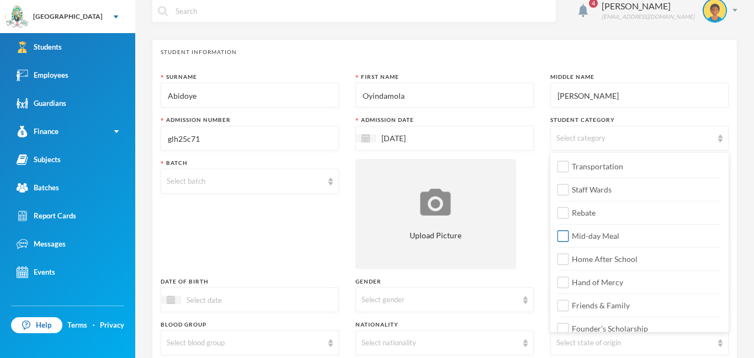
scroll to position [126, 0]
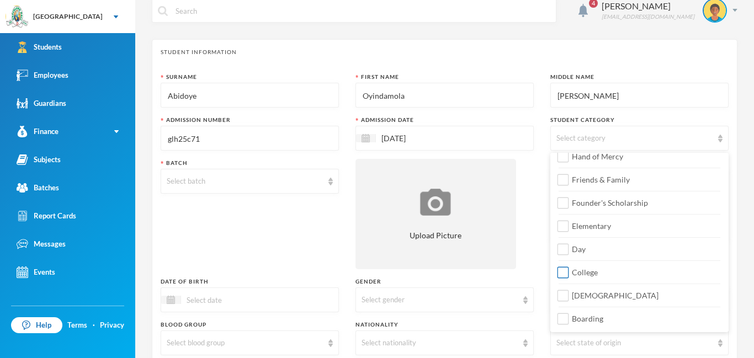
click at [572, 271] on span "College" at bounding box center [585, 272] width 35 height 9
click at [569, 271] on input "College" at bounding box center [564, 273] width 12 height 12
checkbox input "true"
click at [564, 252] on input "Day" at bounding box center [564, 250] width 12 height 12
checkbox input "true"
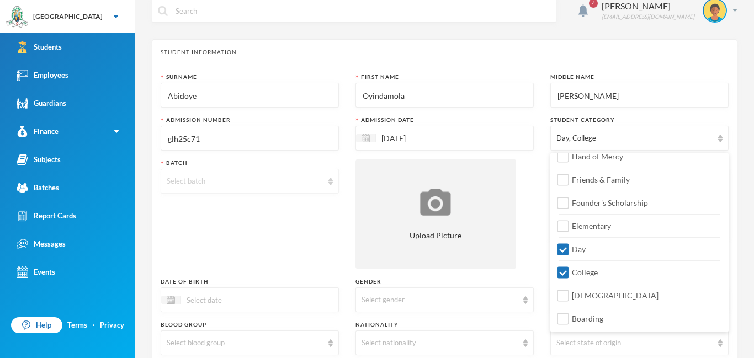
click at [328, 179] on img at bounding box center [330, 182] width 4 height 8
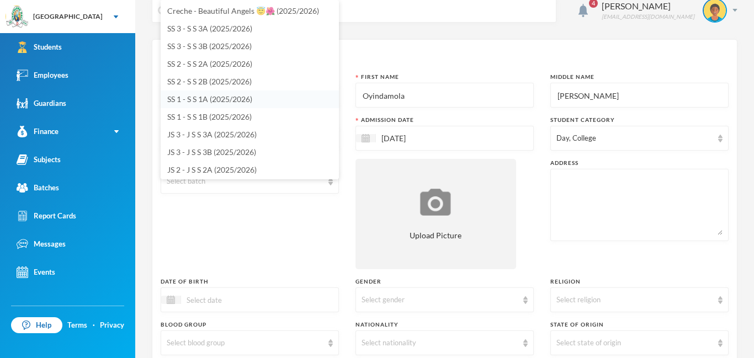
click at [187, 94] on span "SS 1 - S S 1A (2025/2026)" at bounding box center [209, 98] width 85 height 9
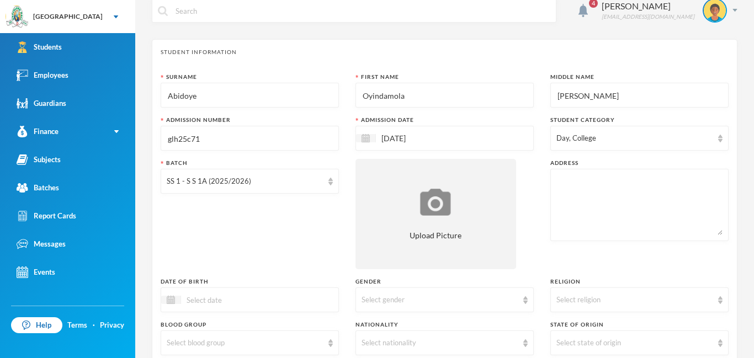
click at [569, 178] on textarea at bounding box center [639, 205] width 166 height 60
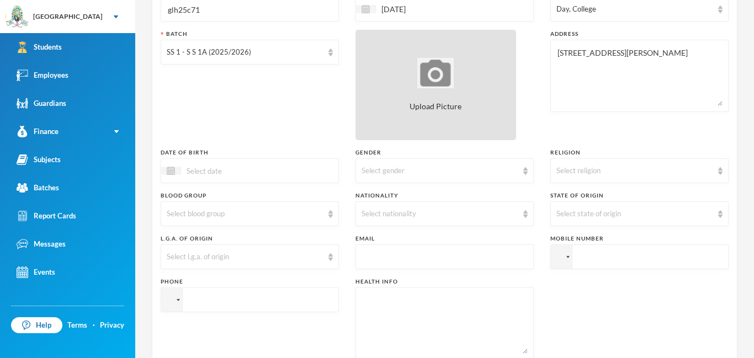
scroll to position [146, 0]
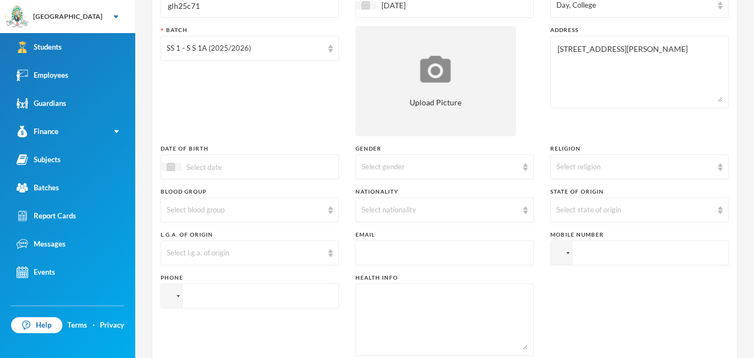
type textarea "[STREET_ADDRESS][PERSON_NAME]"
click at [218, 166] on input at bounding box center [227, 167] width 93 height 13
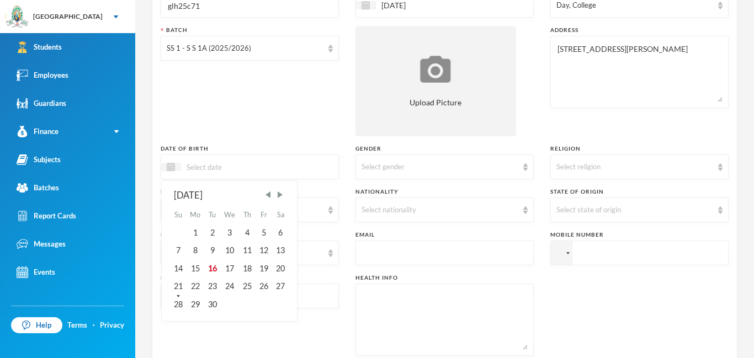
type input "1"
click at [271, 194] on span "Previous Month" at bounding box center [268, 195] width 10 height 10
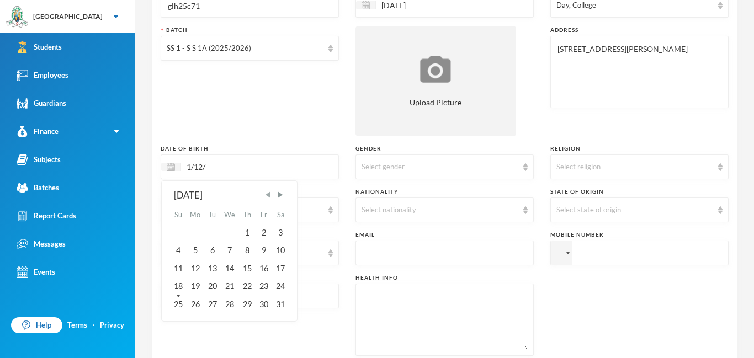
click at [271, 194] on span "Previous Month" at bounding box center [268, 195] width 10 height 10
click at [224, 171] on input "1/12/" at bounding box center [227, 167] width 93 height 13
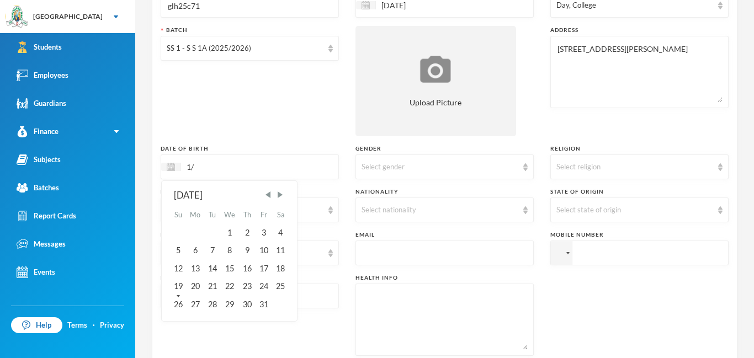
type input "1"
click at [177, 270] on div "12" at bounding box center [177, 269] width 17 height 18
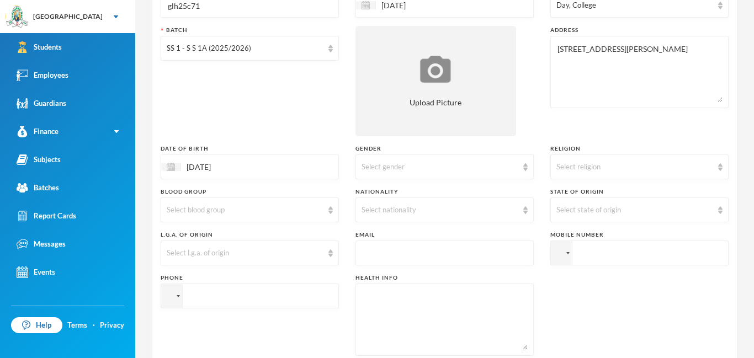
click at [260, 170] on input "[DATE]" at bounding box center [227, 167] width 93 height 13
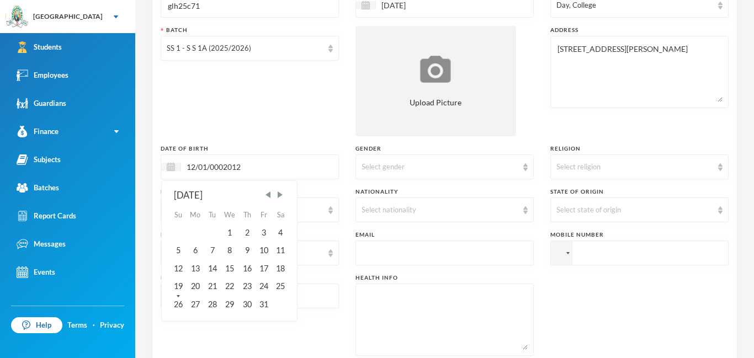
click at [227, 167] on input "12/01/0002012" at bounding box center [227, 167] width 93 height 13
click at [224, 167] on input "12/01/0002012" at bounding box center [227, 167] width 93 height 13
type input "[DATE]"
click at [219, 126] on div "Batch SS 1 - S S 1A (2025/2026)" at bounding box center [250, 81] width 178 height 110
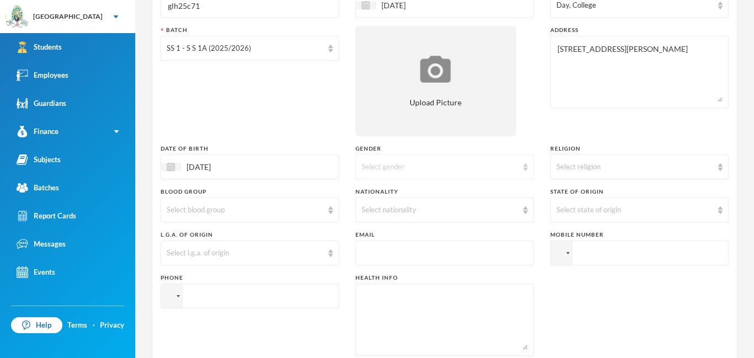
click at [525, 168] on img at bounding box center [525, 167] width 4 height 8
click at [382, 216] on li "[DEMOGRAPHIC_DATA]" at bounding box center [445, 211] width 178 height 18
click at [382, 216] on div "Select nationality" at bounding box center [445, 210] width 178 height 25
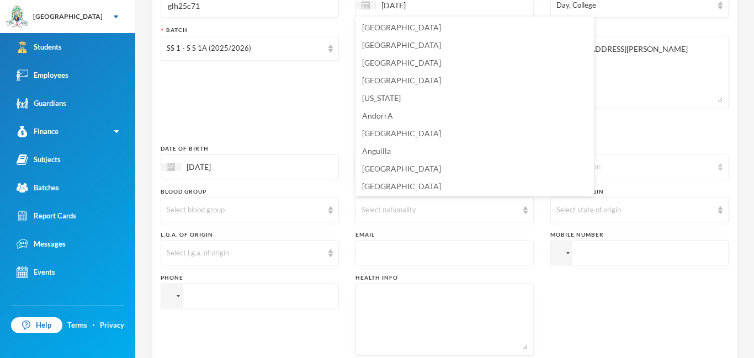
click at [721, 168] on img at bounding box center [720, 167] width 4 height 8
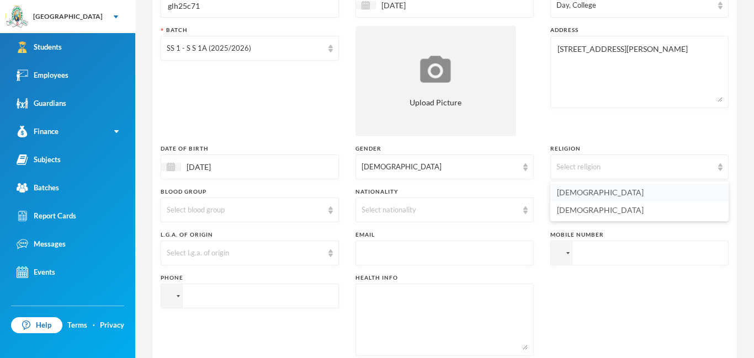
click at [598, 194] on li "[DEMOGRAPHIC_DATA]" at bounding box center [639, 193] width 178 height 18
click at [527, 213] on img at bounding box center [525, 210] width 4 height 8
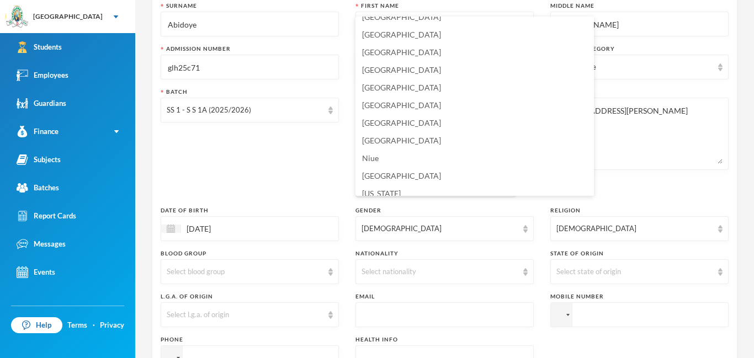
scroll to position [2704, 0]
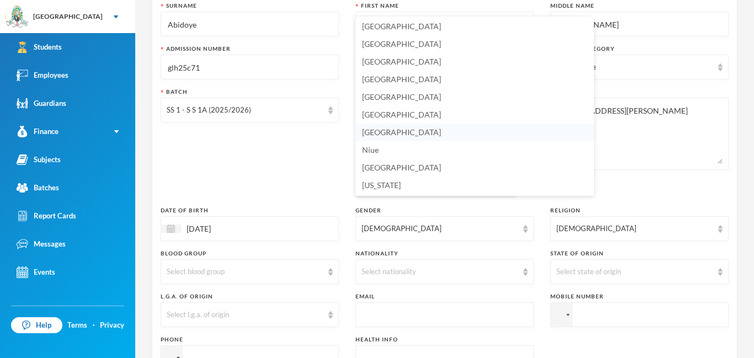
click at [377, 129] on span "[GEOGRAPHIC_DATA]" at bounding box center [401, 132] width 79 height 9
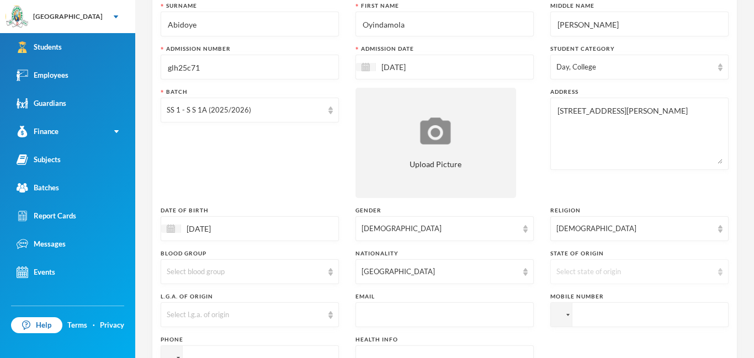
click at [719, 271] on img at bounding box center [720, 272] width 4 height 8
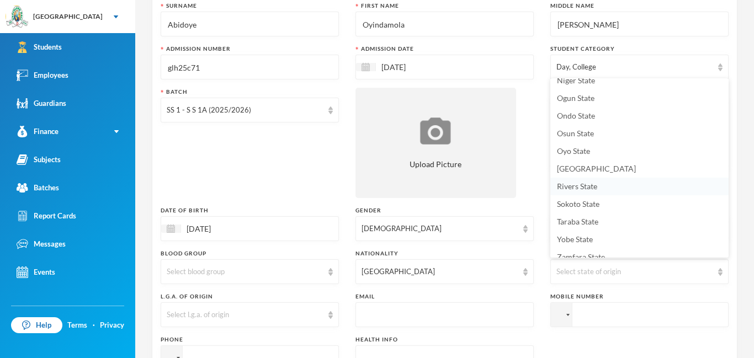
scroll to position [469, 0]
click at [570, 134] on span "Osun State" at bounding box center [575, 132] width 37 height 9
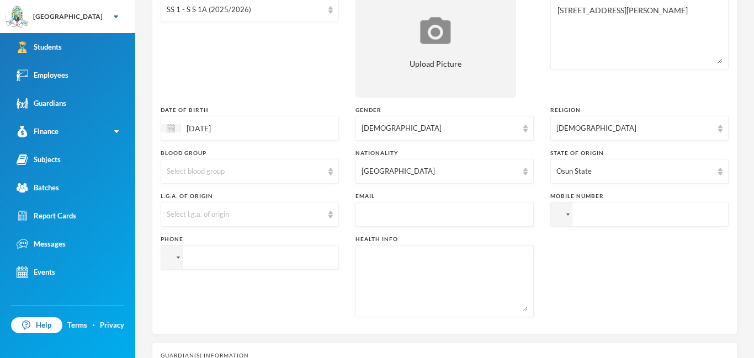
scroll to position [224, 0]
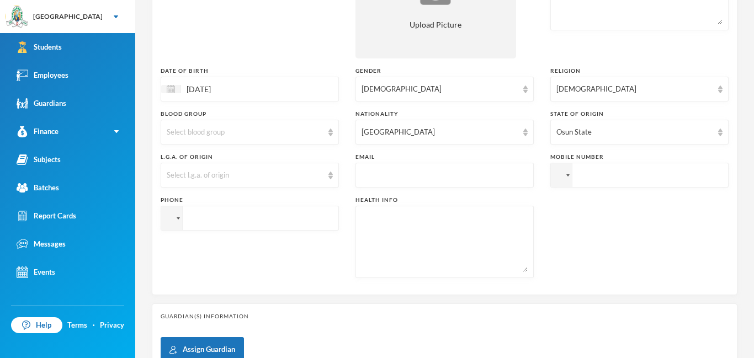
click at [374, 174] on input "text" at bounding box center [445, 175] width 166 height 25
type input "[EMAIL_ADDRESS][DOMAIN_NAME]"
click at [613, 180] on input "tel" at bounding box center [639, 175] width 178 height 25
type input "[PHONE_NUMBER]"
click at [199, 222] on input "tel" at bounding box center [250, 218] width 178 height 25
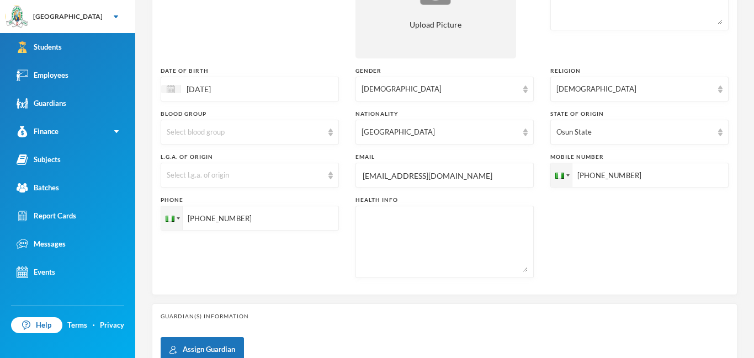
type input "[PHONE_NUMBER]"
click at [367, 228] on textarea at bounding box center [445, 242] width 166 height 60
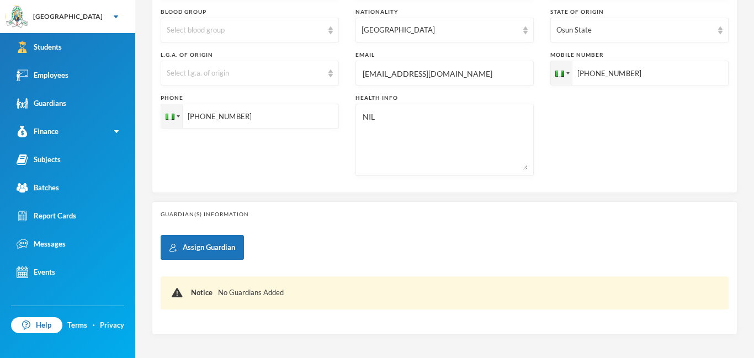
scroll to position [372, 0]
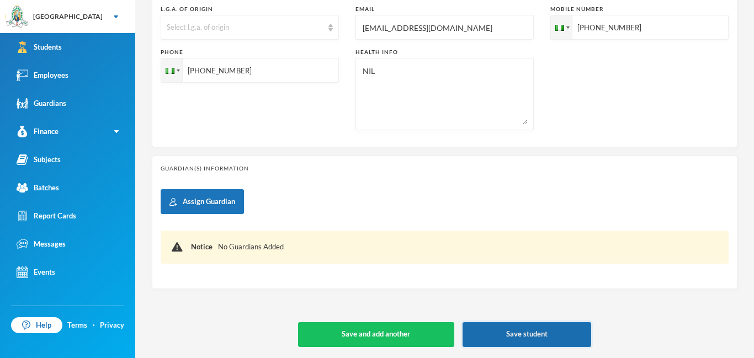
type textarea "NIL"
click at [549, 337] on button "Save student" at bounding box center [527, 334] width 129 height 25
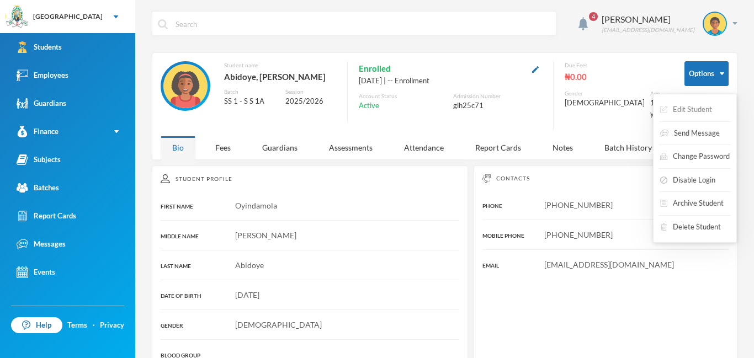
click at [694, 107] on button "Edit Student" at bounding box center [686, 110] width 54 height 20
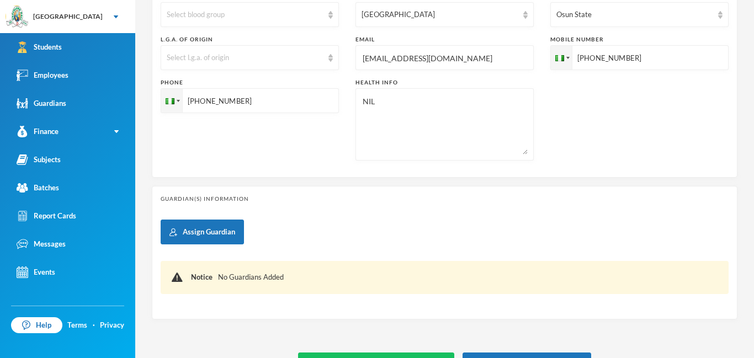
scroll to position [372, 0]
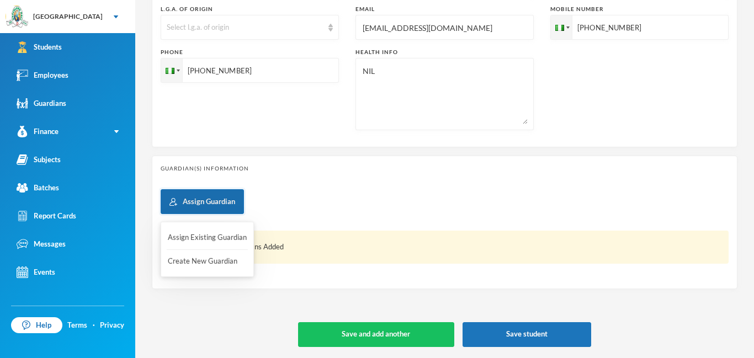
click at [203, 193] on button "Assign Guardian" at bounding box center [202, 201] width 83 height 25
click at [186, 258] on button "Create New Guardian" at bounding box center [207, 262] width 81 height 20
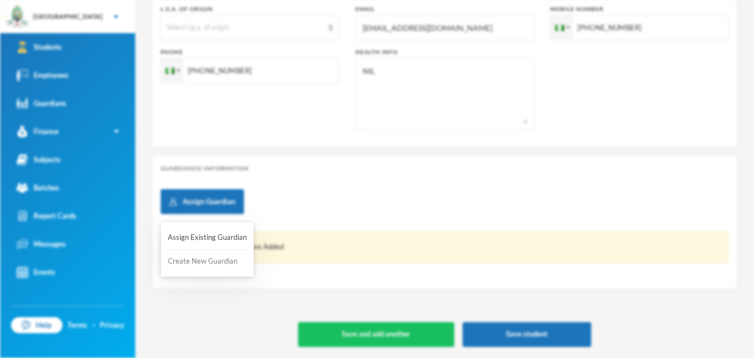
scroll to position [0, 0]
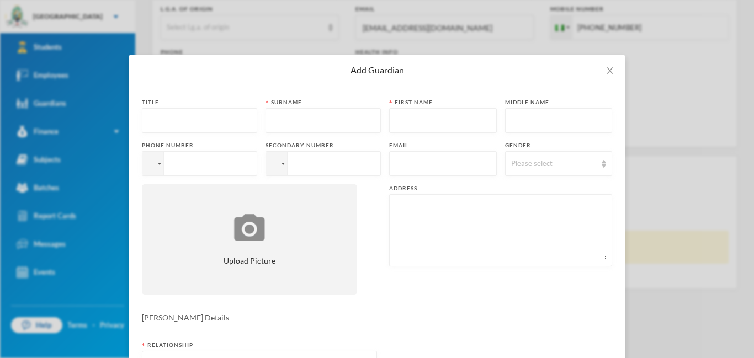
click at [179, 124] on input "text" at bounding box center [199, 121] width 103 height 25
type input "Mrs."
click at [279, 118] on input "text" at bounding box center [323, 121] width 103 height 25
type input "Abidoye"
click at [401, 115] on input "text" at bounding box center [443, 121] width 96 height 25
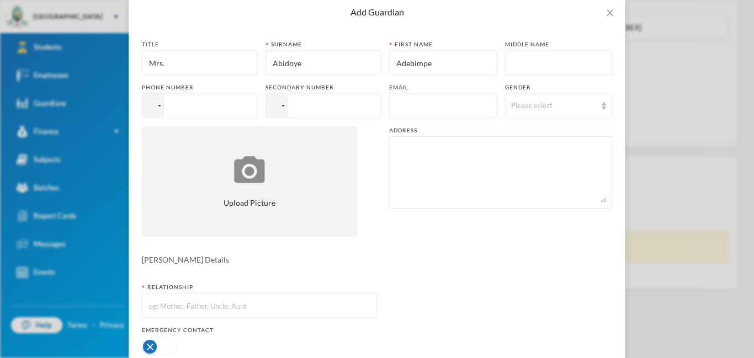
scroll to position [59, 0]
type input "Adebimpe"
click at [190, 104] on input "tel" at bounding box center [199, 104] width 115 height 25
type input "[PHONE_NUMBER]"
click at [399, 105] on input "text" at bounding box center [443, 105] width 96 height 25
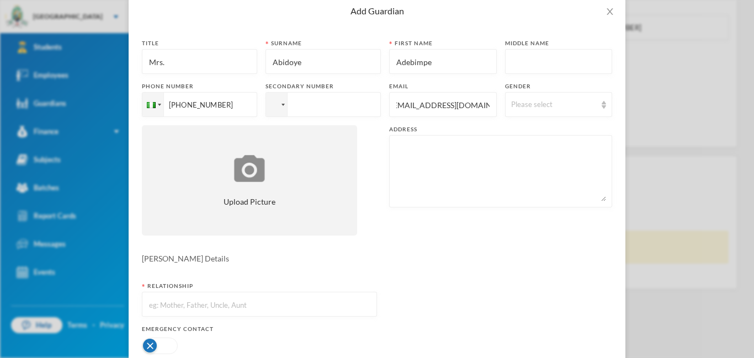
scroll to position [0, 12]
type input "[EMAIL_ADDRESS][DOMAIN_NAME]"
click at [603, 105] on img at bounding box center [604, 105] width 4 height 8
click at [533, 146] on span "[DEMOGRAPHIC_DATA]" at bounding box center [555, 147] width 87 height 9
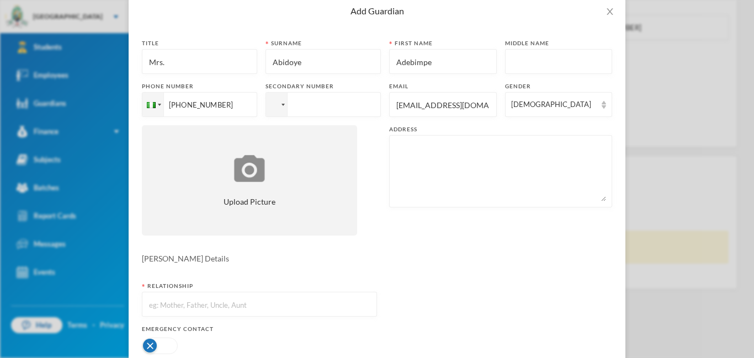
click at [395, 155] on div at bounding box center [500, 171] width 223 height 72
click at [418, 146] on textarea at bounding box center [500, 171] width 211 height 60
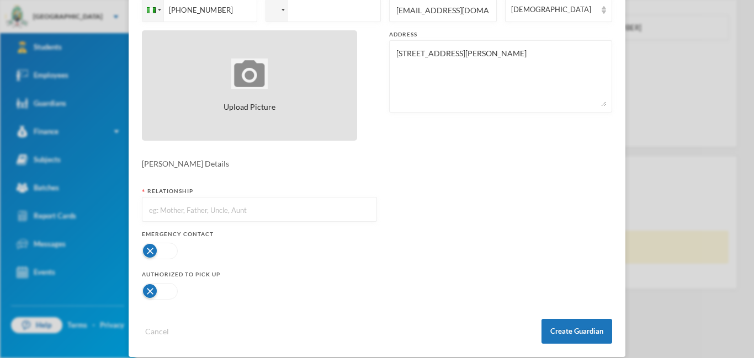
scroll to position [166, 0]
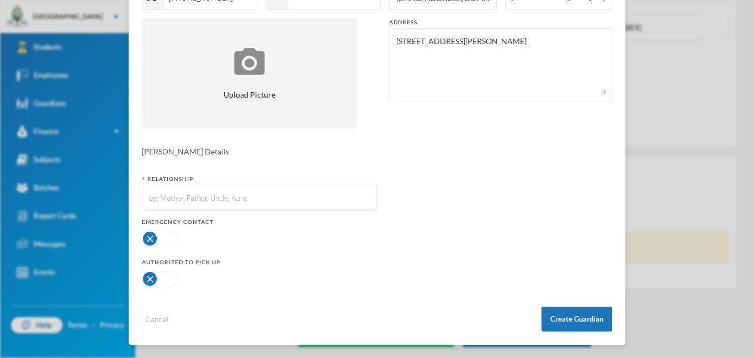
type textarea "[STREET_ADDRESS][PERSON_NAME]"
click at [165, 197] on input "text" at bounding box center [259, 197] width 223 height 25
type input "Mother"
click at [168, 237] on button "button" at bounding box center [160, 239] width 36 height 17
click at [163, 279] on button "button" at bounding box center [160, 279] width 36 height 17
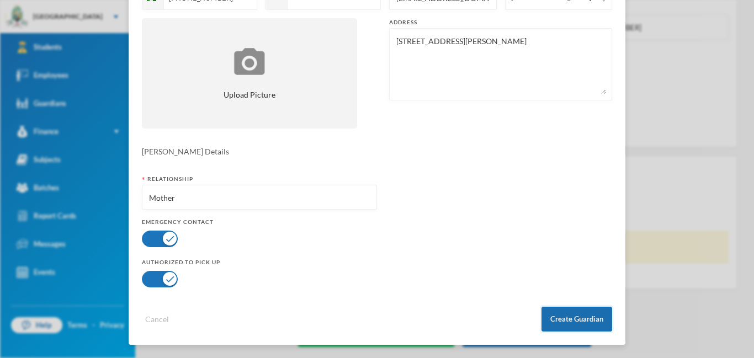
click at [576, 319] on button "Create Guardian" at bounding box center [577, 319] width 71 height 25
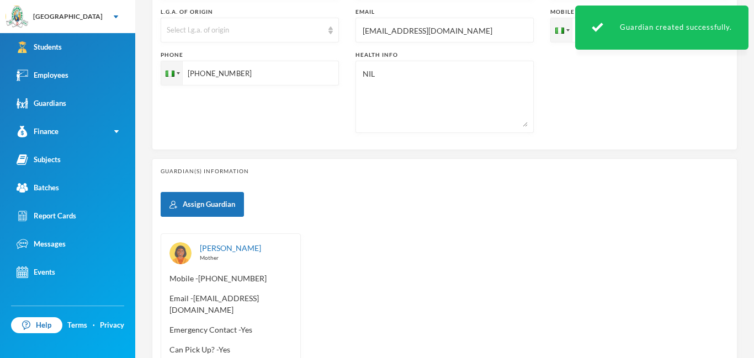
scroll to position [474, 0]
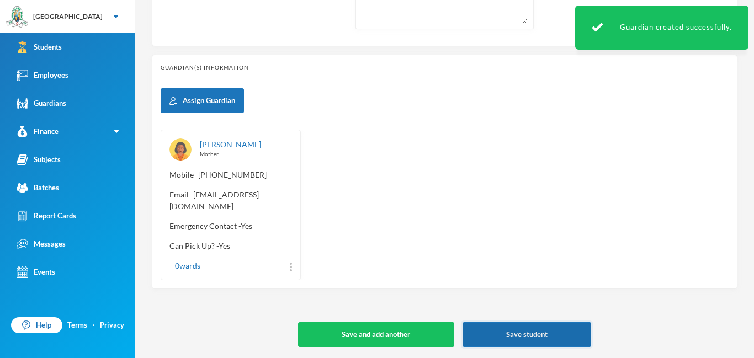
click at [540, 334] on button "Save student" at bounding box center [527, 334] width 129 height 25
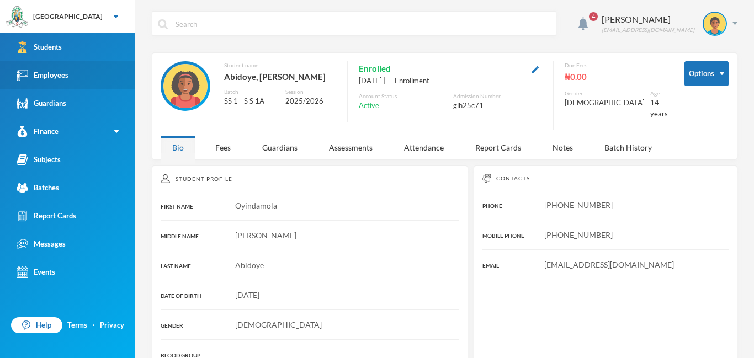
click at [59, 70] on div "Employees" at bounding box center [43, 76] width 52 height 12
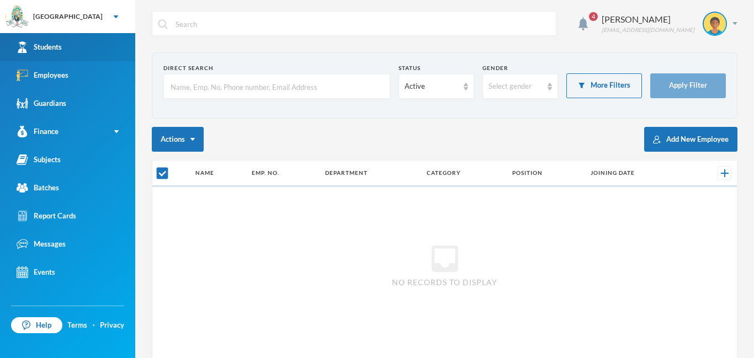
click at [57, 49] on div "Students" at bounding box center [39, 47] width 45 height 12
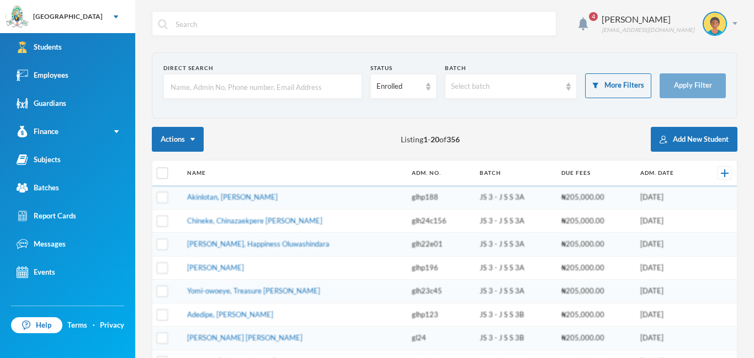
click at [247, 84] on input "text" at bounding box center [262, 87] width 187 height 25
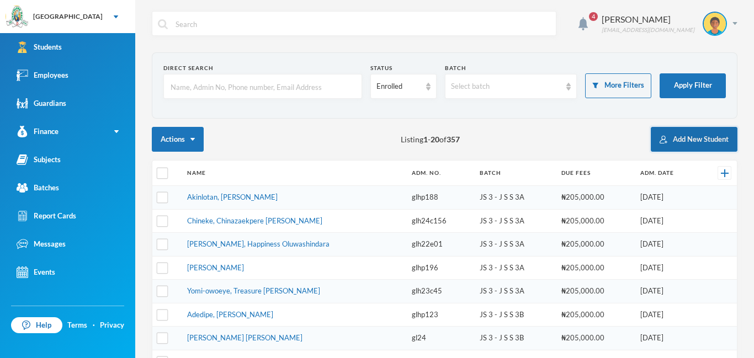
click at [688, 136] on button "Add New Student" at bounding box center [694, 139] width 87 height 25
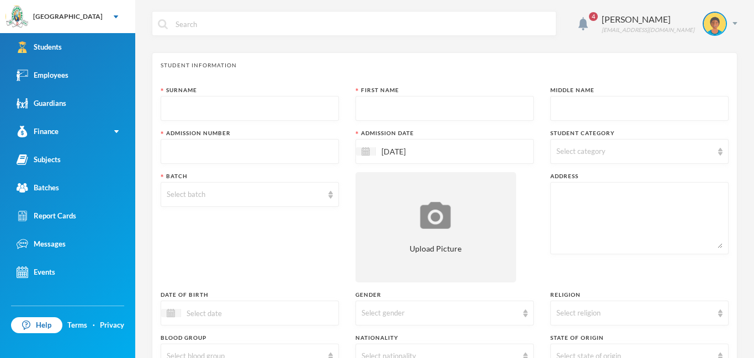
click at [276, 116] on input "text" at bounding box center [250, 109] width 166 height 25
click at [208, 103] on input "Odunuga" at bounding box center [250, 109] width 166 height 25
click at [213, 110] on input "Odunuga" at bounding box center [250, 109] width 166 height 25
type input "Odumesi"
click at [368, 115] on input "text" at bounding box center [445, 109] width 166 height 25
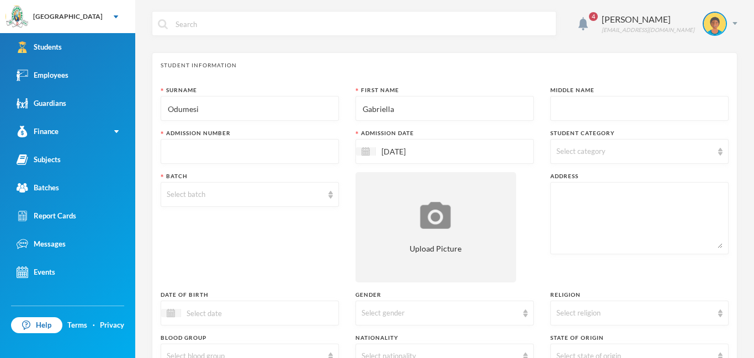
type input "Gabriella"
click at [585, 110] on input "text" at bounding box center [639, 109] width 166 height 25
type input "Oluwaseyitimofe"
click at [253, 162] on input "text" at bounding box center [250, 152] width 166 height 25
type input "glh25c72"
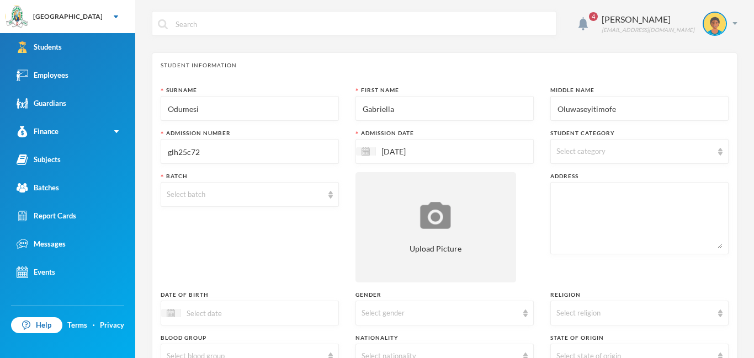
click at [724, 145] on div "Select category" at bounding box center [639, 151] width 178 height 25
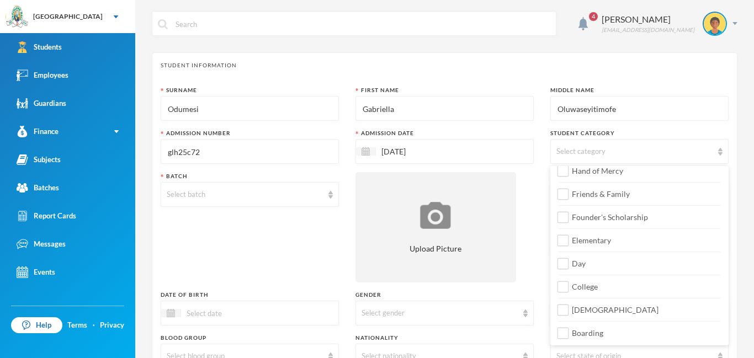
scroll to position [126, 0]
click at [565, 264] on input "Day" at bounding box center [564, 263] width 12 height 12
checkbox input "true"
click at [562, 235] on input "Elementary" at bounding box center [564, 240] width 12 height 12
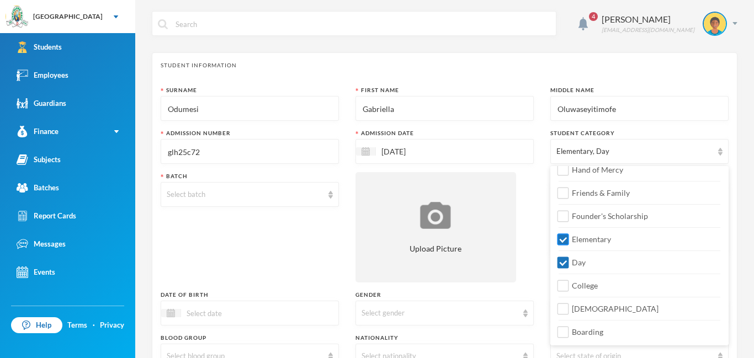
checkbox input "false"
click at [561, 287] on input "College" at bounding box center [564, 286] width 12 height 12
checkbox input "true"
click at [523, 225] on div "Surname [PERSON_NAME] First Name Gabriella Middle Name Oluwaseyitimofe Admissio…" at bounding box center [445, 298] width 568 height 425
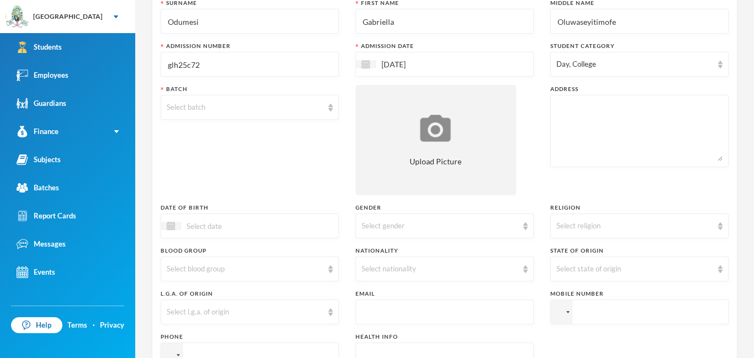
scroll to position [89, 0]
click at [524, 230] on div "Select gender" at bounding box center [445, 224] width 178 height 25
click at [373, 270] on span "[DEMOGRAPHIC_DATA]" at bounding box center [405, 267] width 87 height 9
click at [724, 226] on div "Select religion" at bounding box center [639, 224] width 178 height 25
click at [600, 249] on li "[DEMOGRAPHIC_DATA]" at bounding box center [639, 250] width 178 height 18
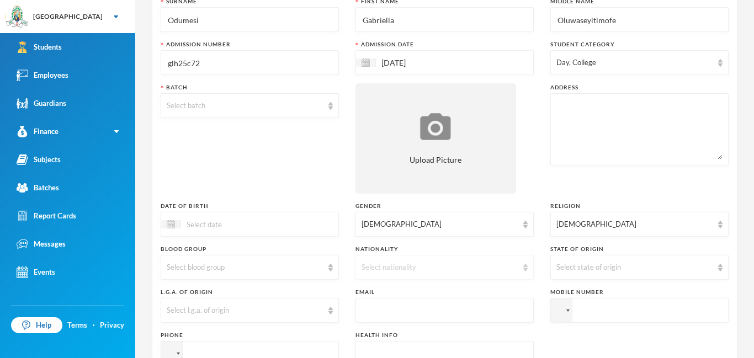
click at [527, 271] on div "Select nationality" at bounding box center [445, 267] width 178 height 25
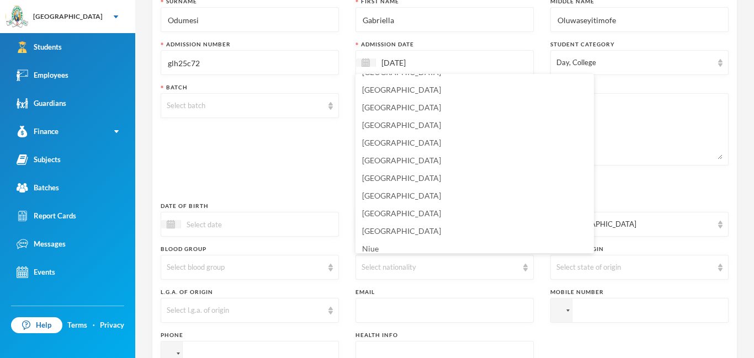
scroll to position [2667, 0]
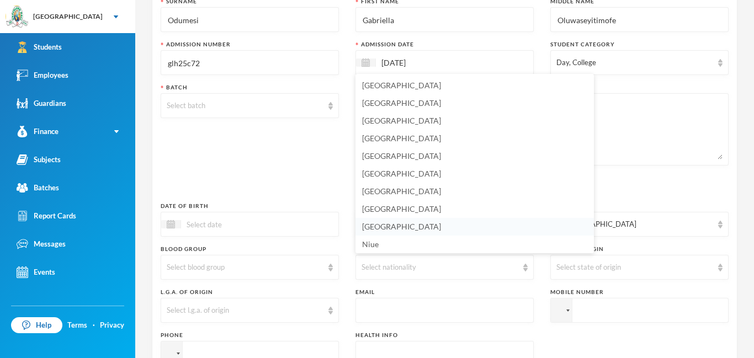
click at [376, 227] on span "[GEOGRAPHIC_DATA]" at bounding box center [401, 226] width 79 height 9
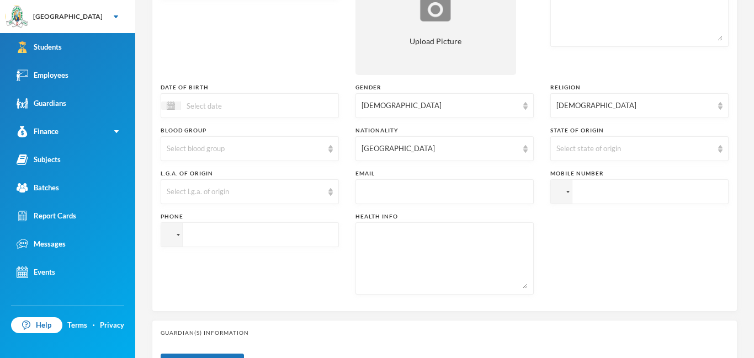
scroll to position [214, 0]
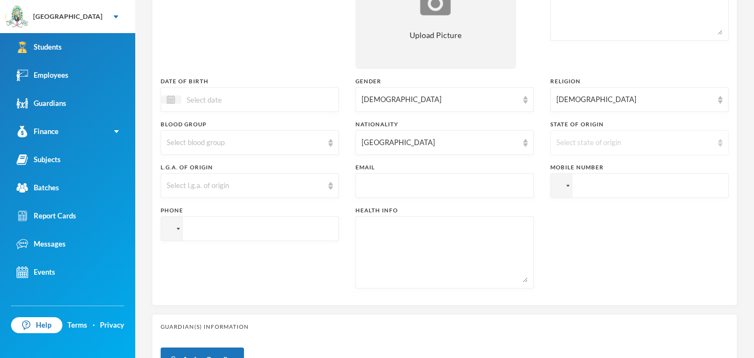
click at [719, 137] on div "Select state of origin" at bounding box center [639, 142] width 178 height 25
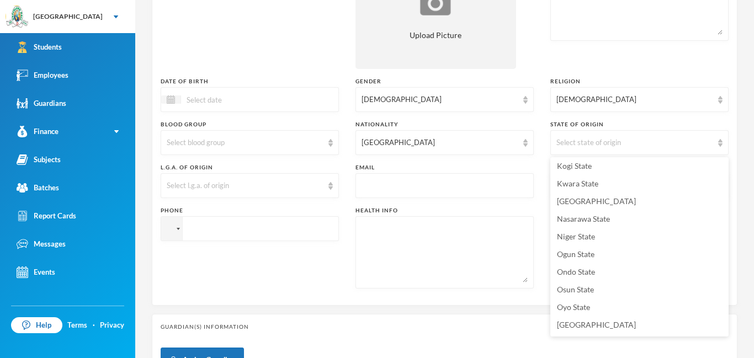
scroll to position [479, 0]
click at [404, 230] on textarea at bounding box center [445, 252] width 166 height 60
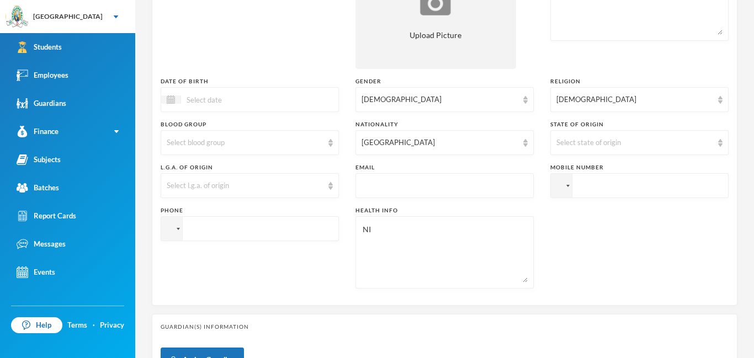
type textarea "L"
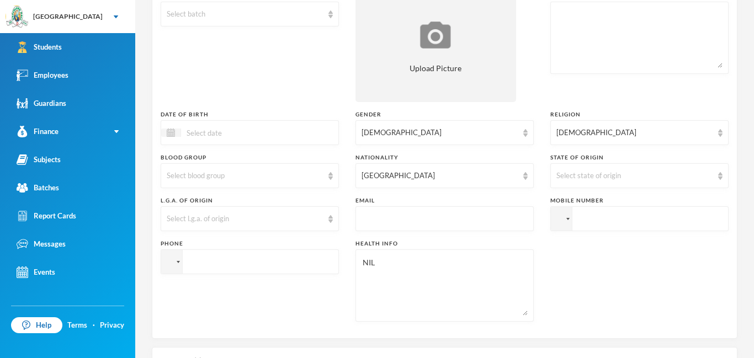
scroll to position [184, 0]
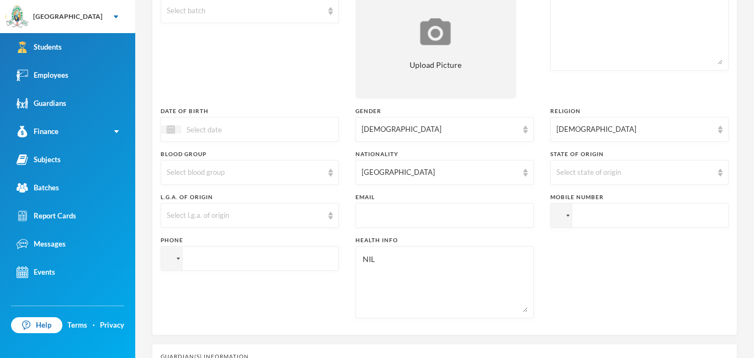
type textarea "NIL"
click at [393, 220] on input "text" at bounding box center [445, 216] width 166 height 25
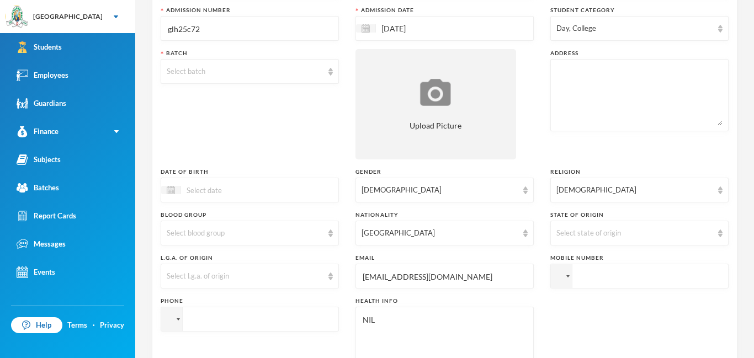
scroll to position [122, 0]
type input "[EMAIL_ADDRESS][DOMAIN_NAME]"
click at [724, 238] on div "Select state of origin" at bounding box center [639, 234] width 178 height 25
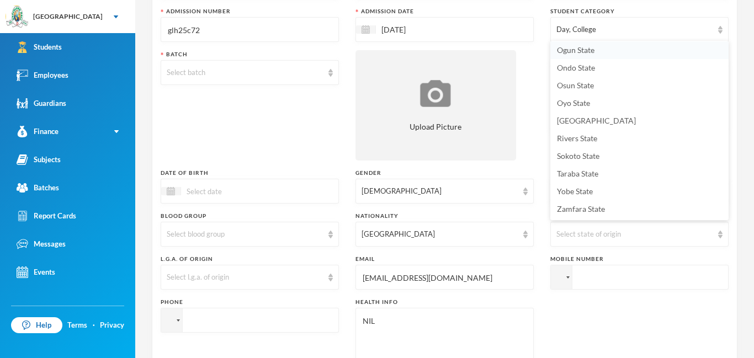
click at [578, 55] on li "Ogun State" at bounding box center [639, 50] width 178 height 18
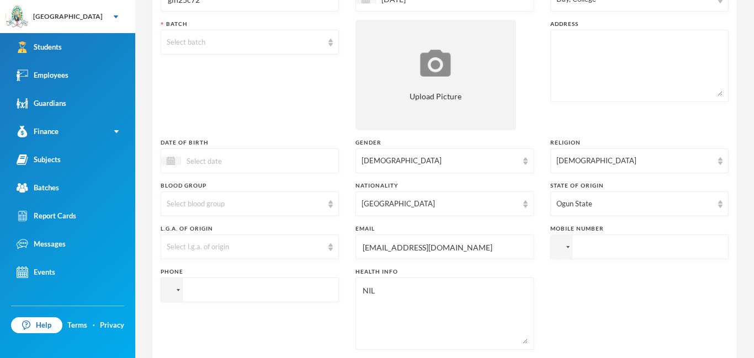
scroll to position [153, 0]
click at [555, 44] on div at bounding box center [639, 65] width 178 height 72
click at [569, 40] on textarea at bounding box center [639, 65] width 166 height 60
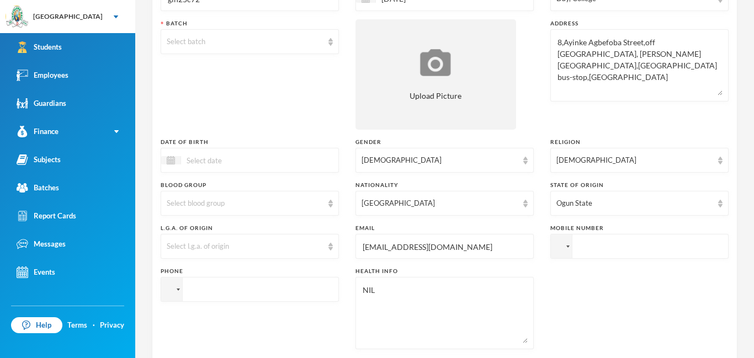
click at [687, 54] on textarea "8,Ayinke Agbefoba Street,off [GEOGRAPHIC_DATA], [PERSON_NAME][GEOGRAPHIC_DATA],…" at bounding box center [639, 65] width 166 height 60
click at [616, 67] on textarea "8,Ayinke Agbefoba Street,off [GEOGRAPHIC_DATA], [PERSON_NAME][GEOGRAPHIC_DATA],…" at bounding box center [639, 65] width 166 height 60
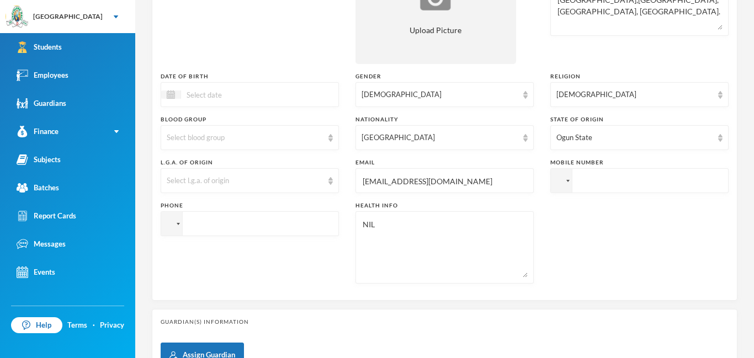
scroll to position [217, 0]
type textarea "8,Ayinke Agbefoba Street,off [GEOGRAPHIC_DATA], [PERSON_NAME][GEOGRAPHIC_DATA],…"
click at [245, 90] on input at bounding box center [227, 96] width 93 height 13
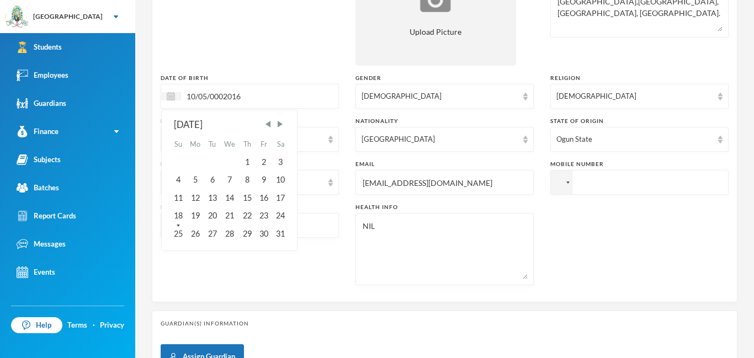
click at [225, 96] on input "10/05/0002016" at bounding box center [227, 96] width 93 height 13
type input "[DATE]"
click at [306, 15] on div "Batch Select batch" at bounding box center [250, 10] width 178 height 110
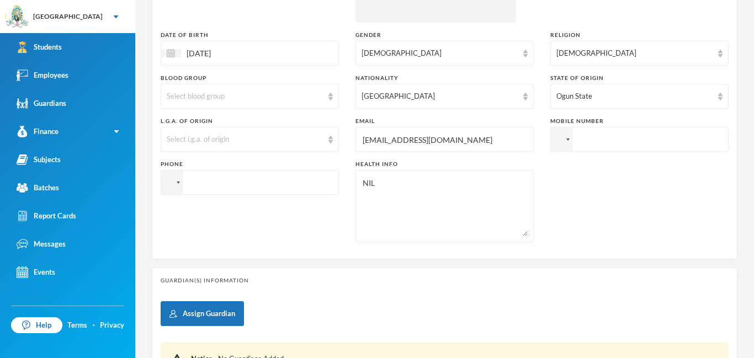
scroll to position [261, 0]
click at [596, 144] on input "tel" at bounding box center [639, 138] width 178 height 25
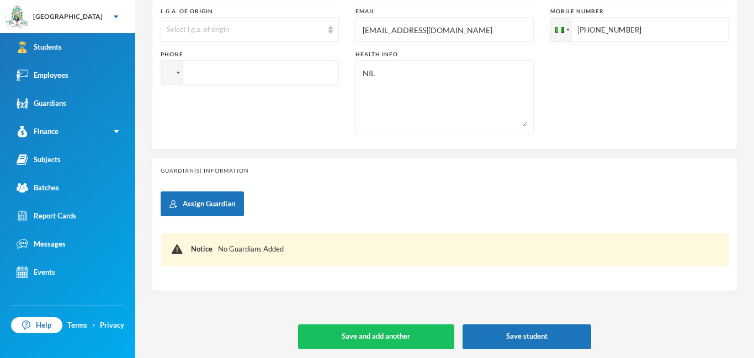
scroll to position [372, 0]
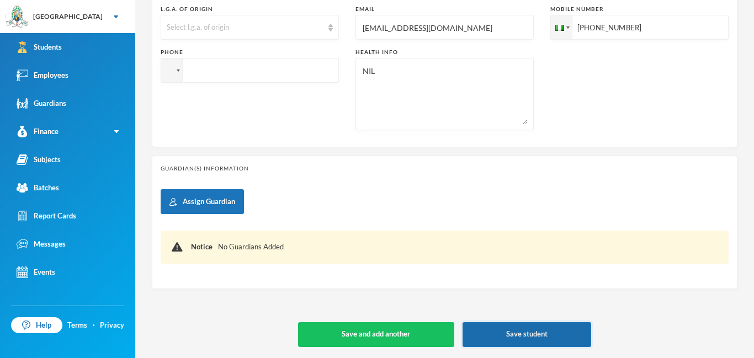
type input "[PHONE_NUMBER]"
click at [559, 343] on button "Save student" at bounding box center [527, 334] width 129 height 25
click at [532, 327] on button "Save student" at bounding box center [527, 334] width 129 height 25
click at [524, 343] on button "Save student" at bounding box center [527, 334] width 129 height 25
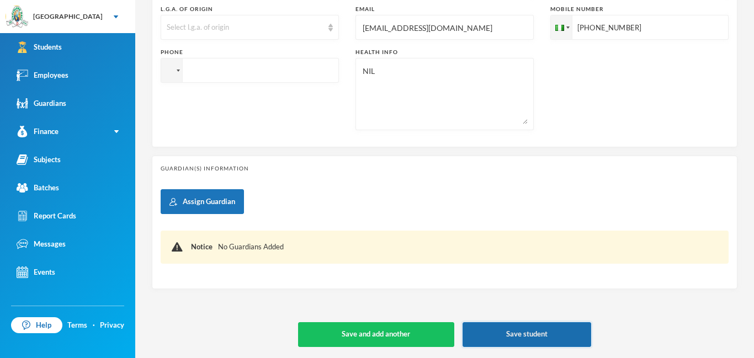
click at [529, 331] on button "Save student" at bounding box center [527, 334] width 129 height 25
click at [529, 332] on button "Save student" at bounding box center [527, 334] width 129 height 25
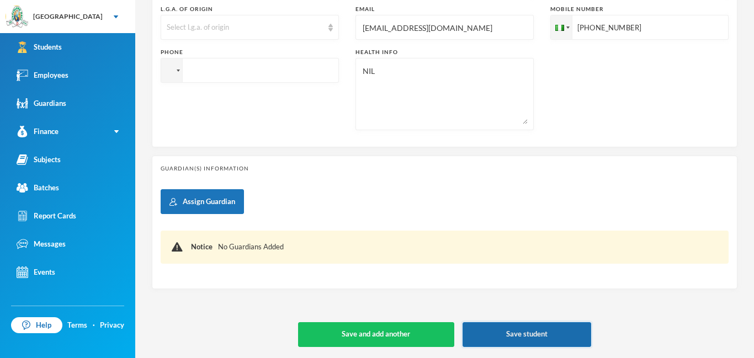
click at [529, 332] on button "Save student" at bounding box center [527, 334] width 129 height 25
click at [529, 333] on button "Save student" at bounding box center [527, 334] width 129 height 25
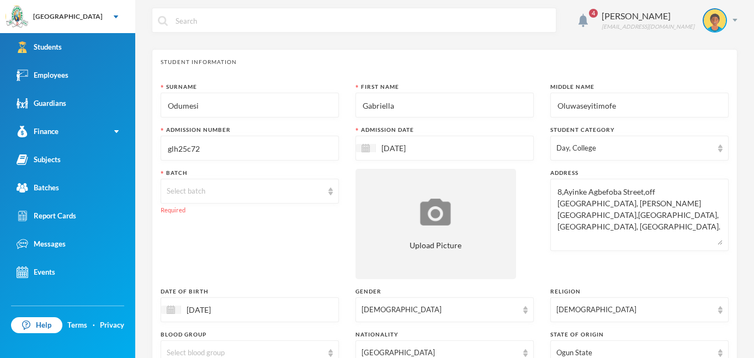
scroll to position [0, 0]
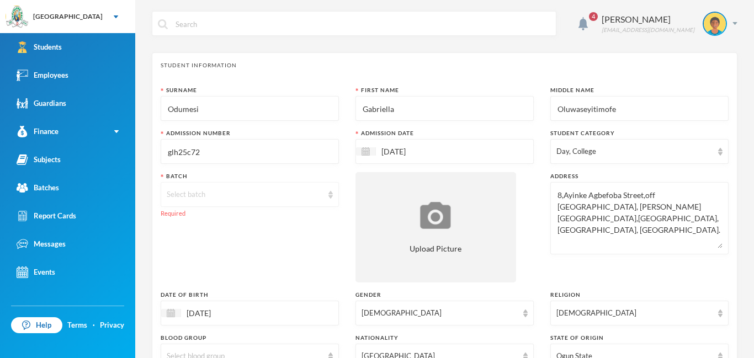
click at [331, 200] on div "Select batch" at bounding box center [250, 194] width 178 height 25
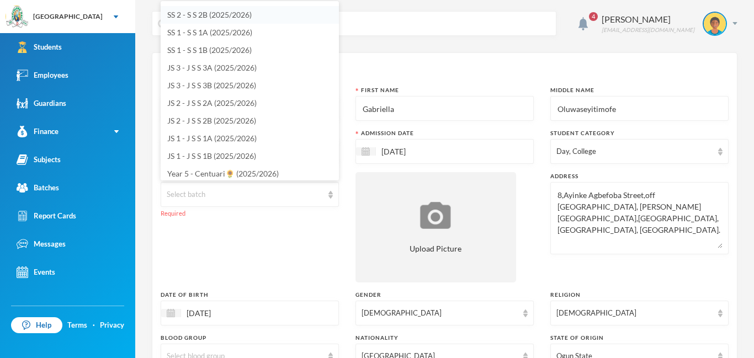
scroll to position [73, 0]
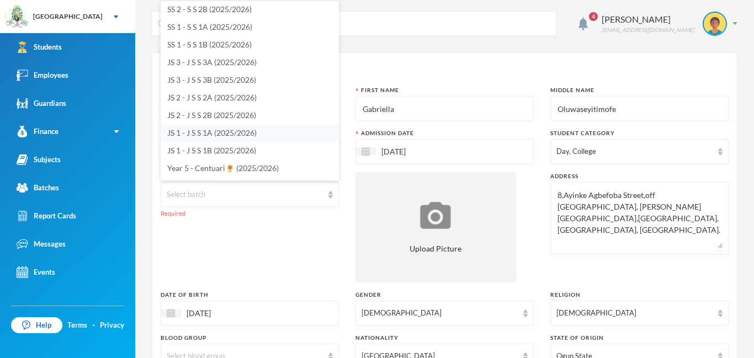
click at [205, 139] on li "JS 1 - J S S 1A (2025/2026)" at bounding box center [250, 133] width 178 height 18
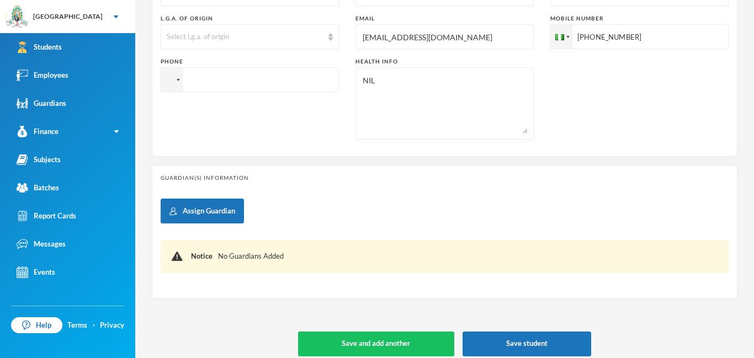
scroll to position [372, 0]
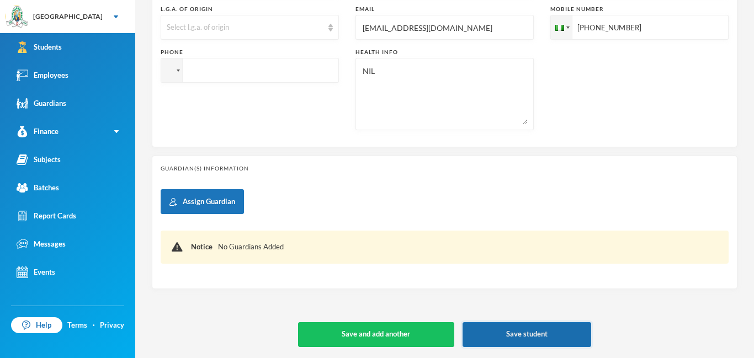
click at [517, 330] on button "Save student" at bounding box center [527, 334] width 129 height 25
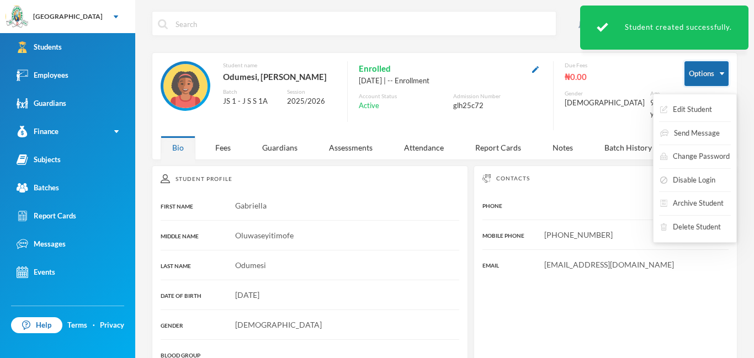
click at [713, 78] on button "Options" at bounding box center [707, 73] width 44 height 25
click at [680, 106] on button "Edit Student" at bounding box center [686, 110] width 54 height 20
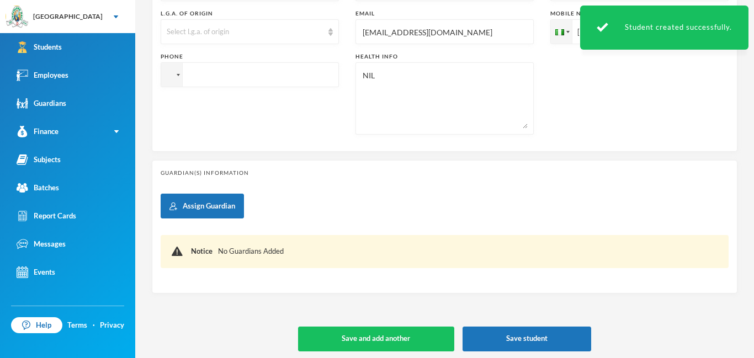
scroll to position [372, 0]
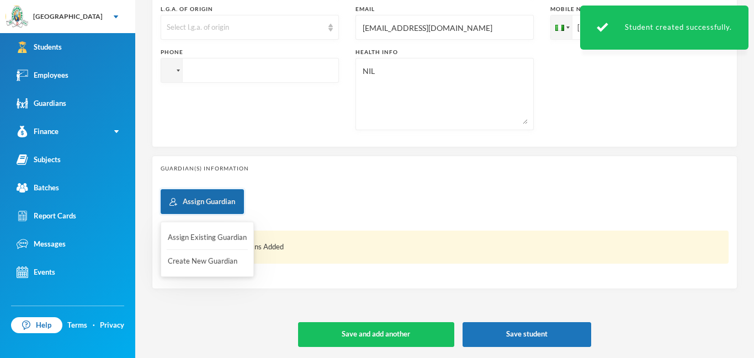
click at [221, 204] on button "Assign Guardian" at bounding box center [202, 201] width 83 height 25
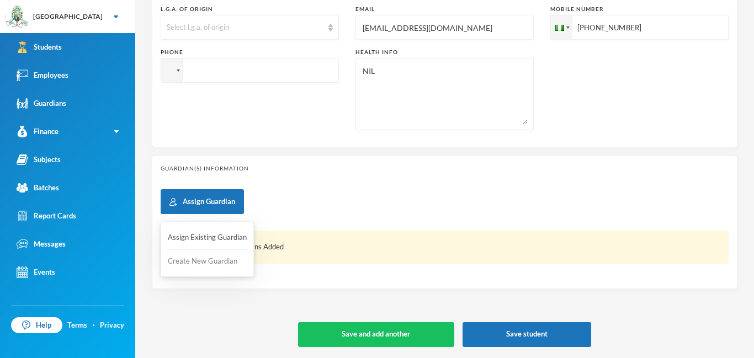
click at [208, 267] on button "Create New Guardian" at bounding box center [207, 262] width 81 height 20
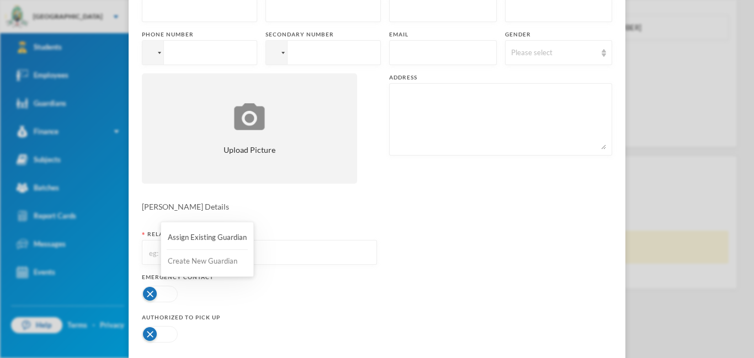
scroll to position [0, 0]
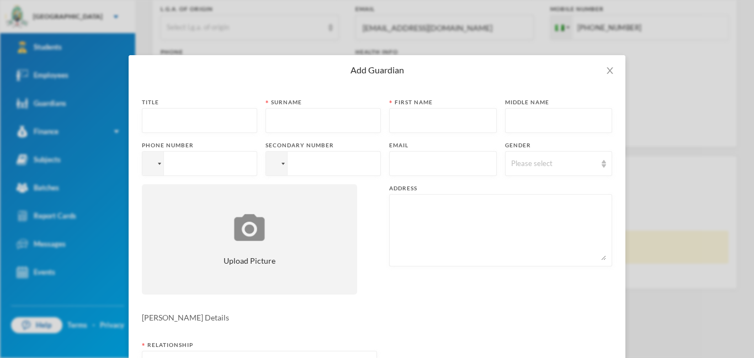
click at [147, 111] on div at bounding box center [199, 120] width 115 height 25
click at [145, 120] on div at bounding box center [199, 120] width 115 height 25
click at [197, 120] on input "text" at bounding box center [199, 121] width 103 height 25
type input "m"
type input "Mr."
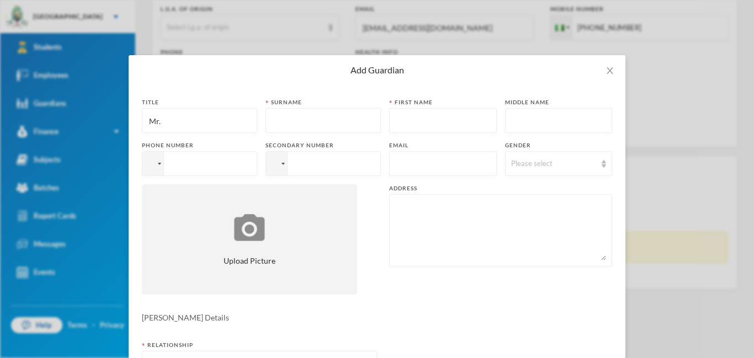
click at [280, 113] on input "text" at bounding box center [323, 121] width 103 height 25
type input "Odumesi"
click at [404, 118] on input "text" at bounding box center [443, 121] width 96 height 25
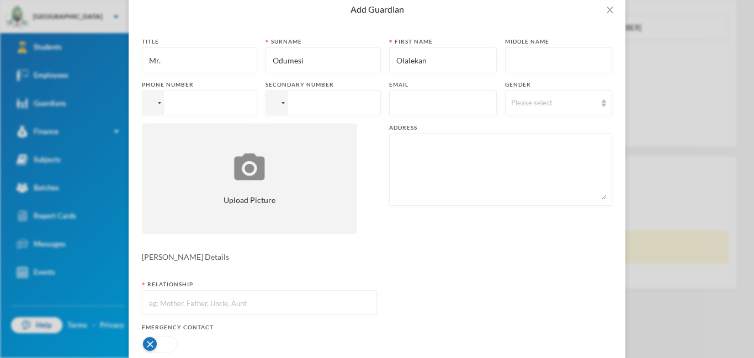
scroll to position [62, 0]
type input "Olalekan"
click at [163, 100] on div at bounding box center [152, 101] width 21 height 24
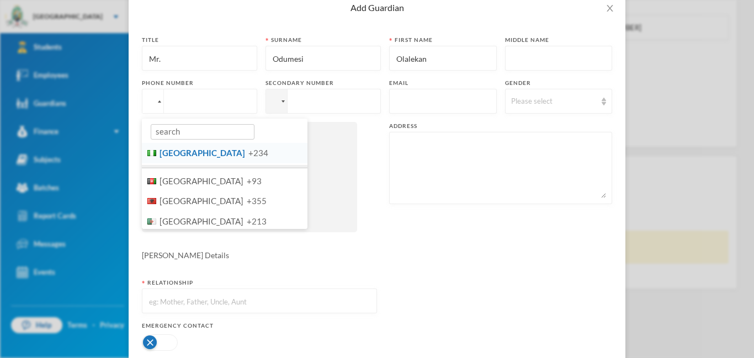
click at [176, 148] on span "[GEOGRAPHIC_DATA]" at bounding box center [203, 153] width 86 height 10
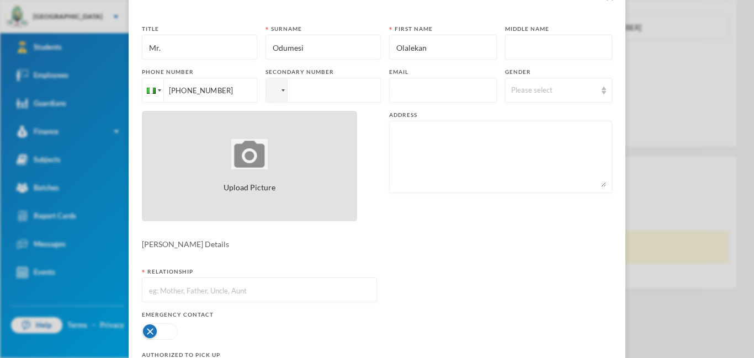
scroll to position [72, 0]
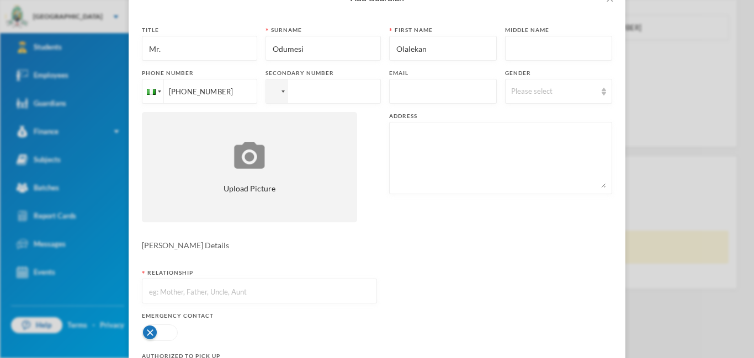
type input "[PHONE_NUMBER]"
click at [427, 92] on input "text" at bounding box center [443, 91] width 96 height 25
type input "[EMAIL_ADDRESS][DOMAIN_NAME]"
click at [602, 93] on img at bounding box center [604, 92] width 4 height 8
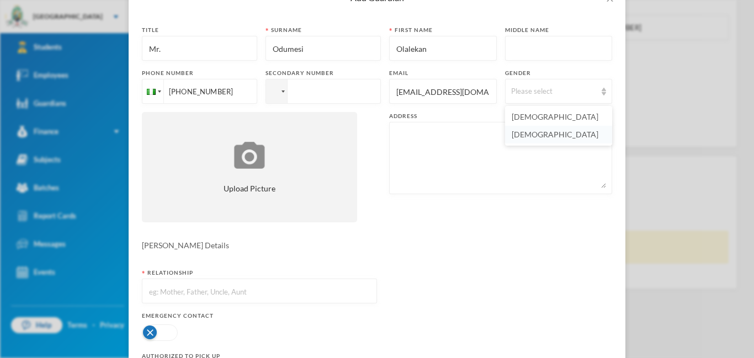
click at [527, 129] on li "[DEMOGRAPHIC_DATA]" at bounding box center [558, 135] width 107 height 18
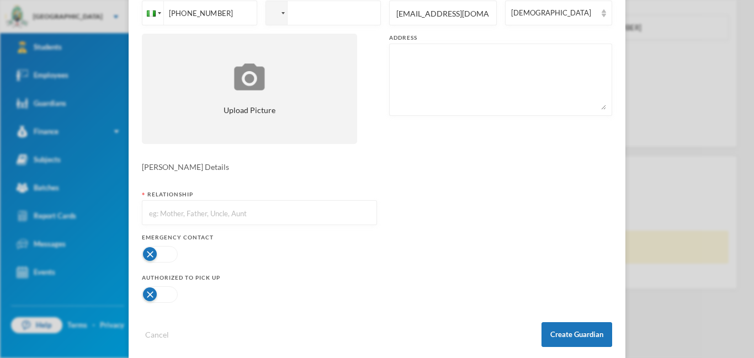
scroll to position [166, 0]
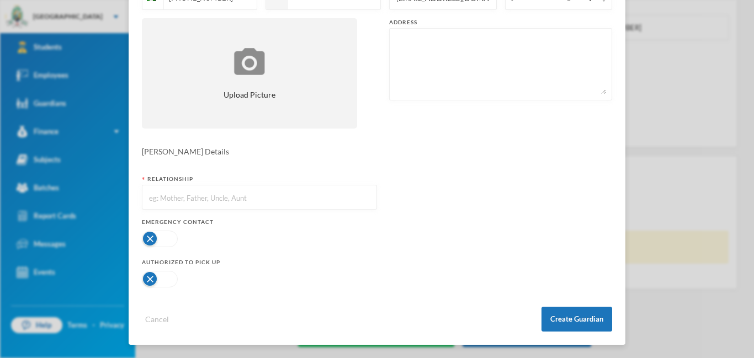
click at [166, 197] on input "text" at bounding box center [259, 197] width 223 height 25
type input "Father"
click at [165, 232] on button "button" at bounding box center [160, 239] width 36 height 17
click at [170, 273] on button "button" at bounding box center [160, 279] width 36 height 17
click at [582, 320] on button "Create Guardian" at bounding box center [577, 319] width 71 height 25
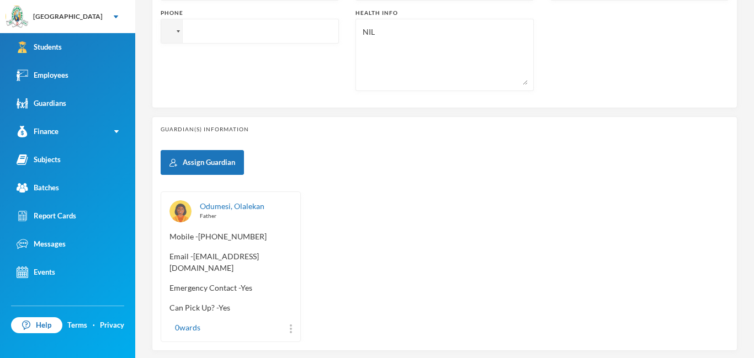
scroll to position [462, 0]
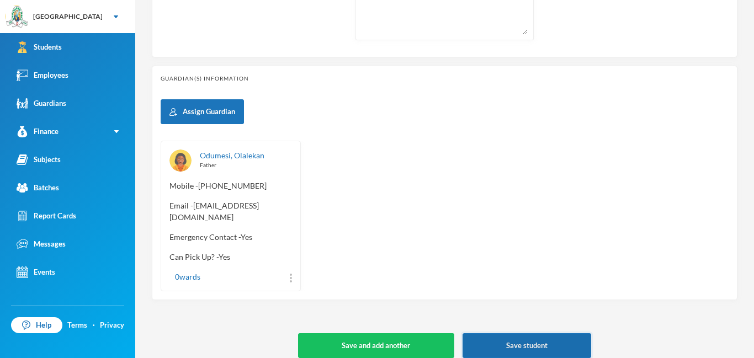
click at [497, 335] on button "Save student" at bounding box center [527, 345] width 129 height 25
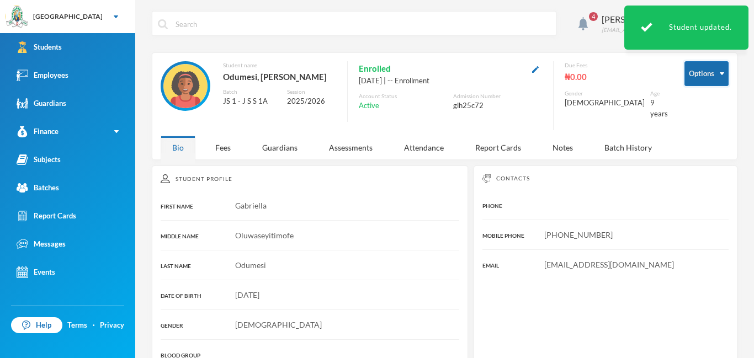
click at [723, 81] on button "Options" at bounding box center [707, 73] width 44 height 25
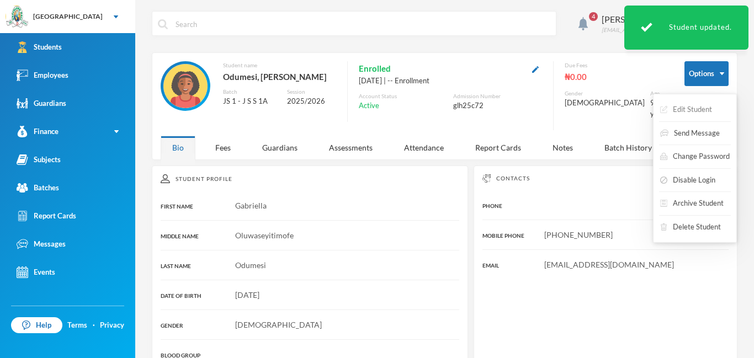
click at [690, 108] on button "Edit Student" at bounding box center [686, 110] width 54 height 20
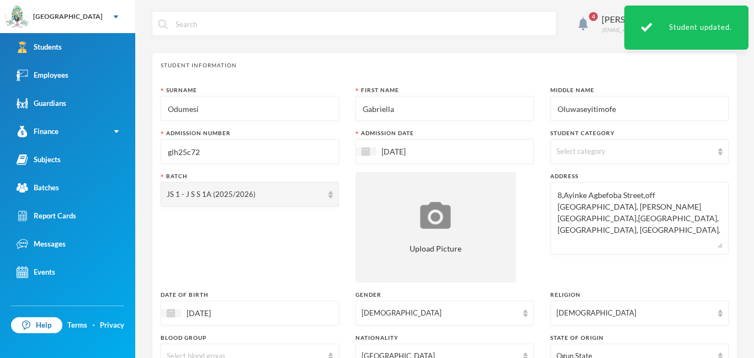
click at [723, 147] on div "Select category" at bounding box center [639, 151] width 178 height 25
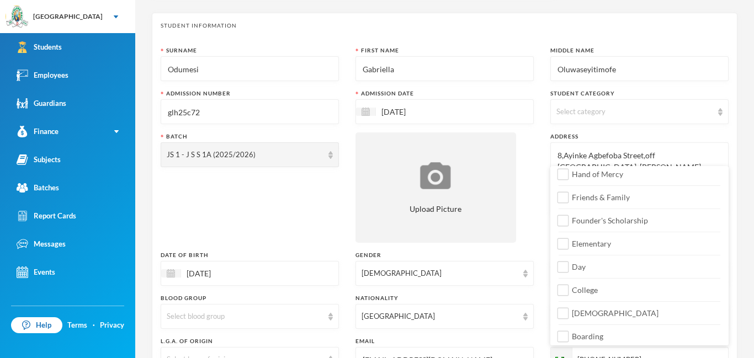
scroll to position [126, 0]
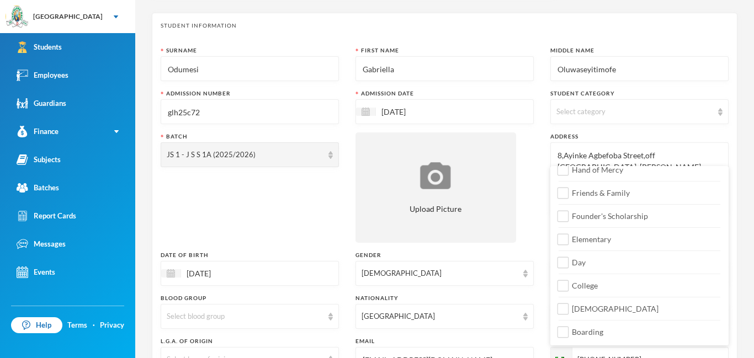
click at [570, 270] on div "Transportation Staff Wards Rebate Mid-day Meal Home After School Hand of Mercy …" at bounding box center [639, 193] width 178 height 301
click at [564, 267] on input "Day" at bounding box center [564, 263] width 12 height 12
checkbox input "true"
click at [566, 288] on input "College" at bounding box center [564, 286] width 12 height 12
checkbox input "true"
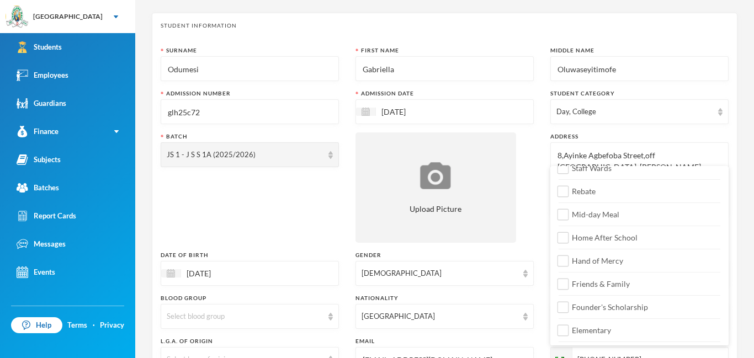
scroll to position [0, 0]
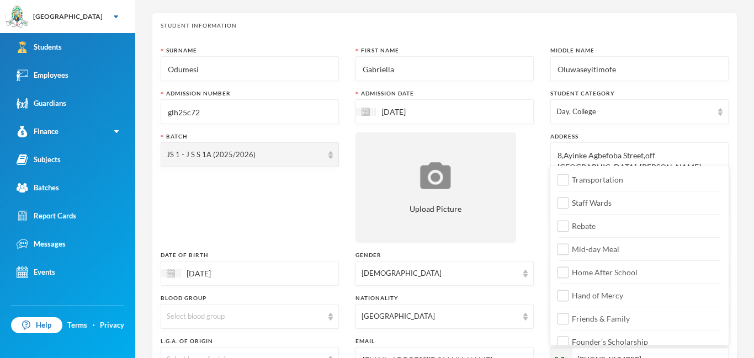
click at [533, 46] on div "First Name" at bounding box center [445, 50] width 178 height 8
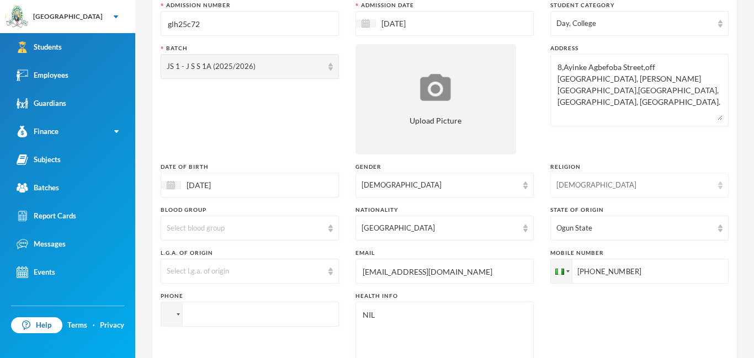
scroll to position [467, 0]
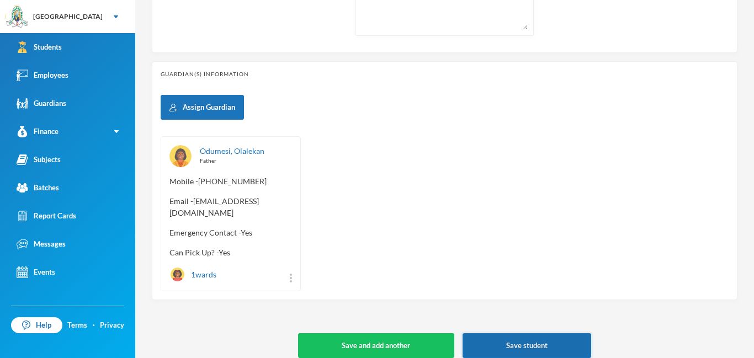
click at [524, 336] on button "Save student" at bounding box center [527, 345] width 129 height 25
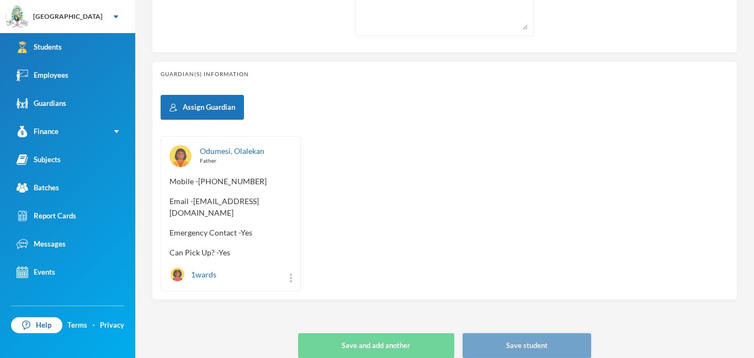
click at [524, 336] on button "Save student" at bounding box center [527, 345] width 129 height 25
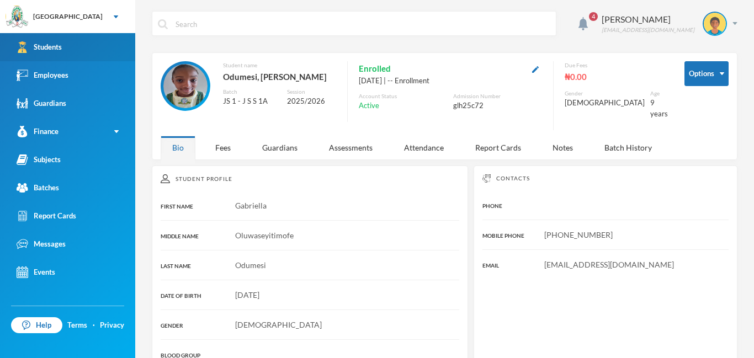
click at [47, 47] on div "Students" at bounding box center [39, 47] width 45 height 12
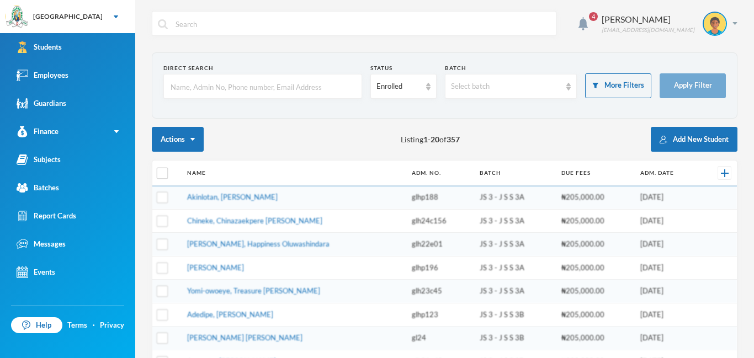
click at [188, 84] on input "text" at bounding box center [262, 87] width 187 height 25
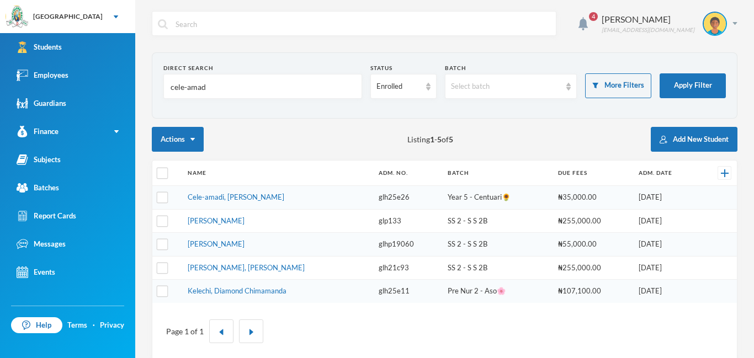
type input "cele-amadi"
click at [234, 193] on link "Cele-amadi, [PERSON_NAME]" at bounding box center [236, 197] width 97 height 9
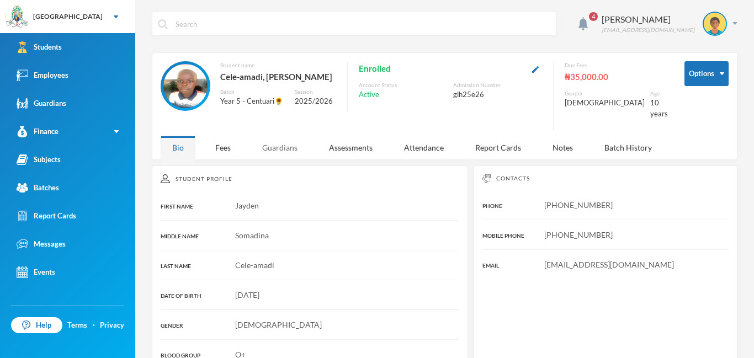
click at [278, 147] on div "Guardians" at bounding box center [280, 148] width 59 height 24
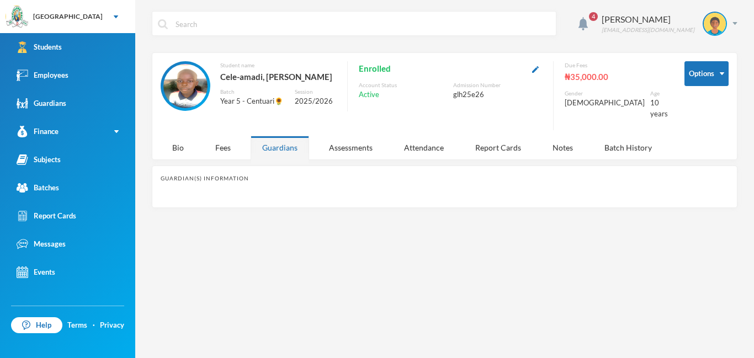
click at [278, 147] on div "Guardians" at bounding box center [280, 148] width 59 height 24
click at [285, 139] on div "Guardians" at bounding box center [280, 148] width 59 height 24
